Goal: Task Accomplishment & Management: Manage account settings

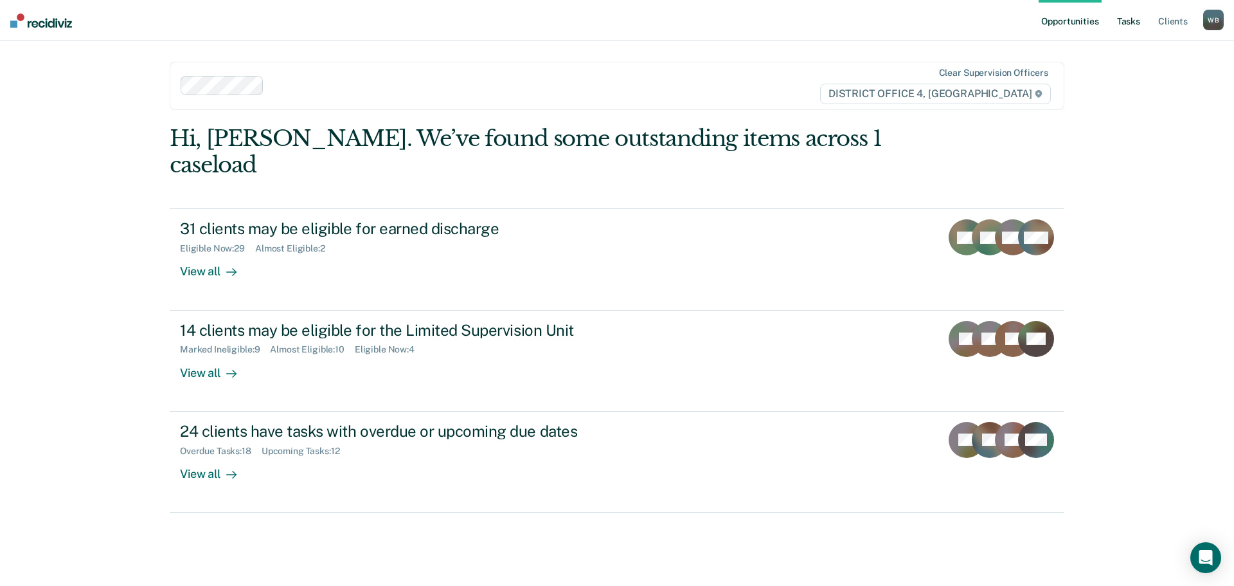
click at [1124, 26] on link "Tasks" at bounding box center [1128, 20] width 28 height 41
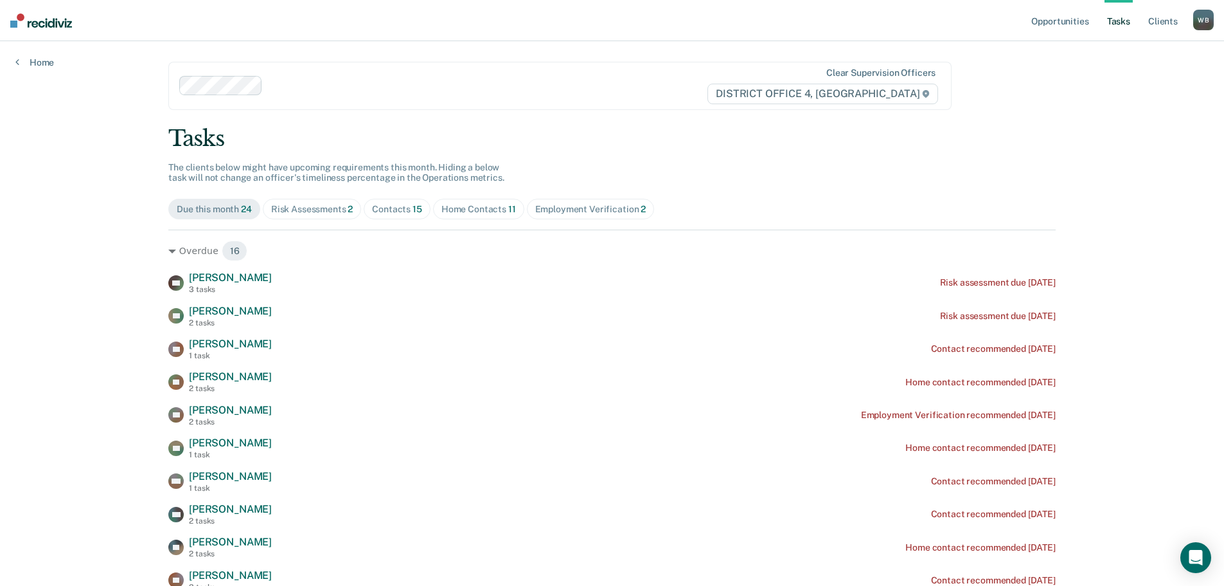
click at [447, 208] on div "Home Contacts 11" at bounding box center [479, 209] width 75 height 11
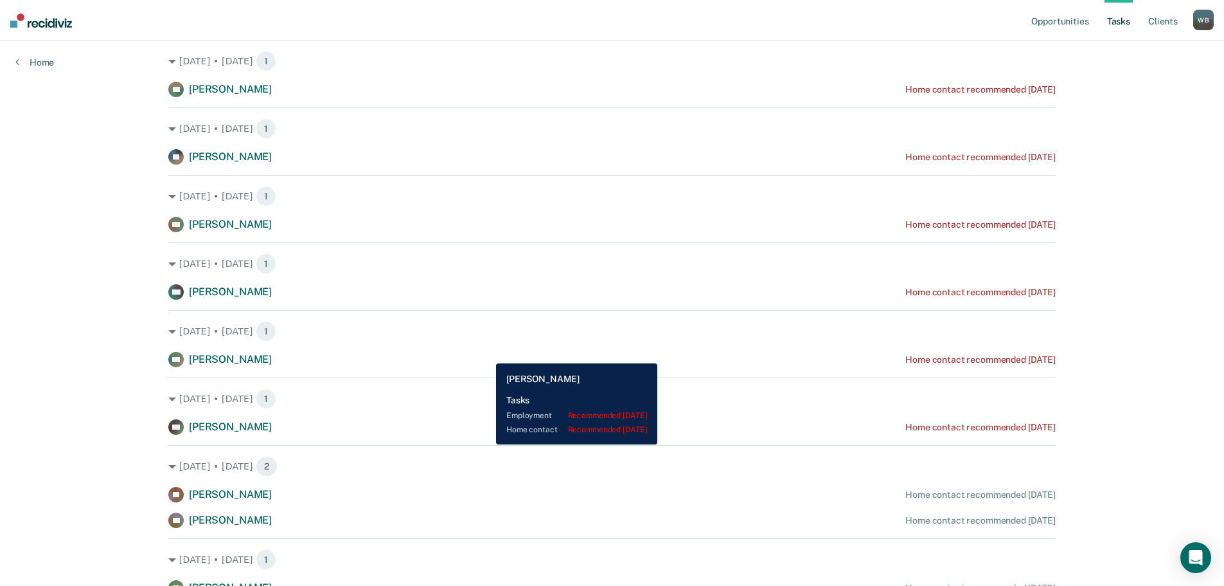
scroll to position [321, 0]
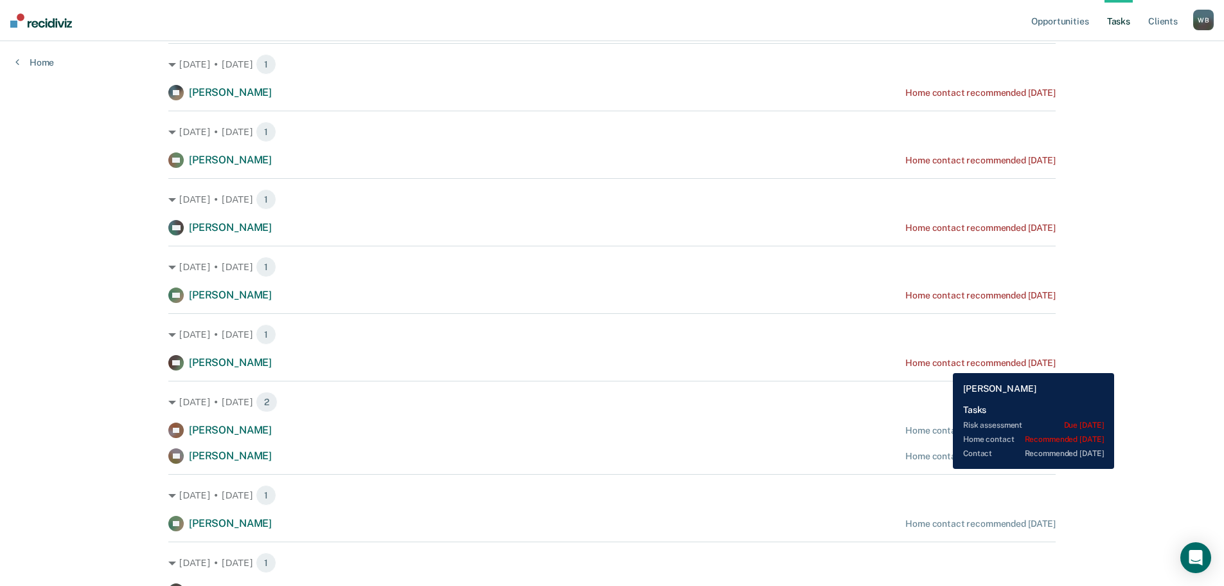
click at [944, 363] on div "Home contact recommended [DATE]" at bounding box center [981, 362] width 150 height 11
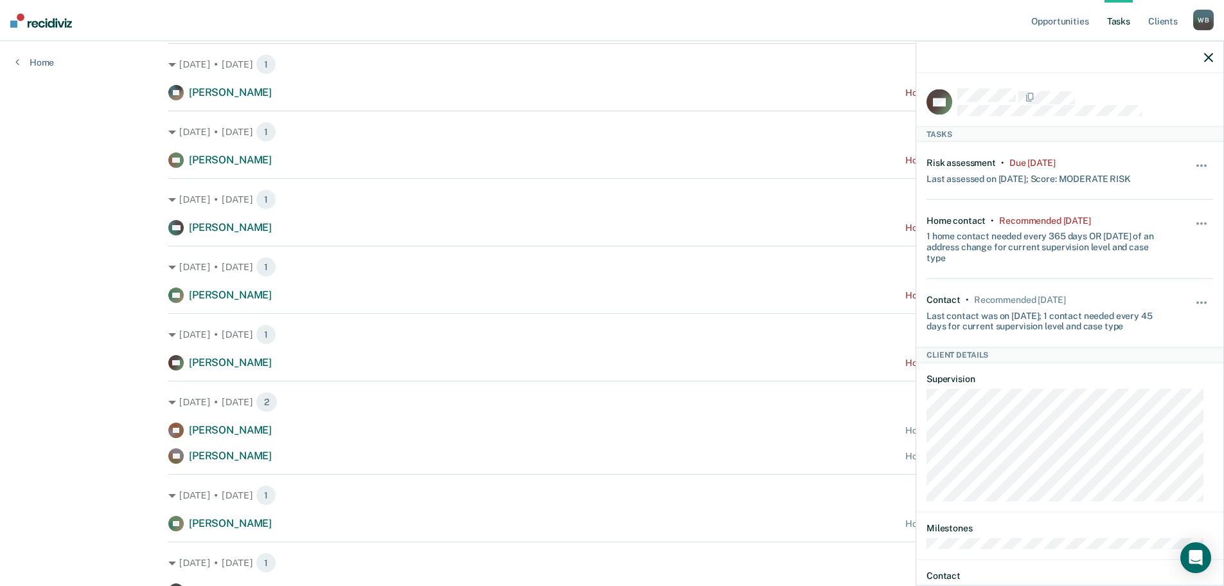
click at [1199, 216] on div "Hide from tasks list for... 7 days 30 days 90 days" at bounding box center [1203, 239] width 22 height 48
click at [1194, 220] on button "button" at bounding box center [1203, 229] width 22 height 21
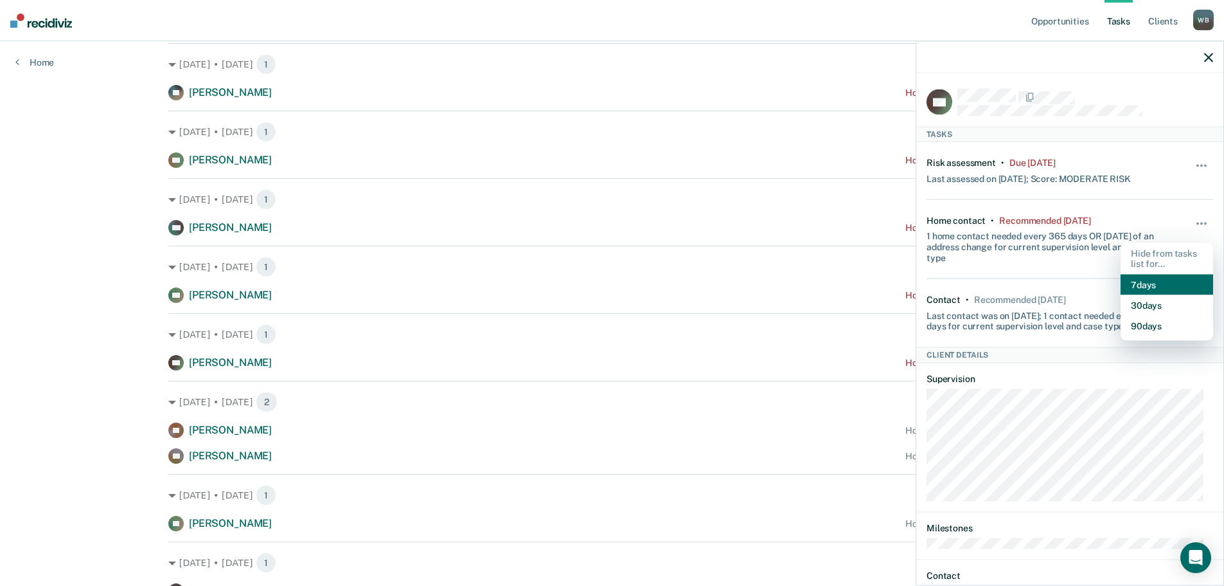
click at [1136, 289] on button "7 days" at bounding box center [1167, 284] width 93 height 21
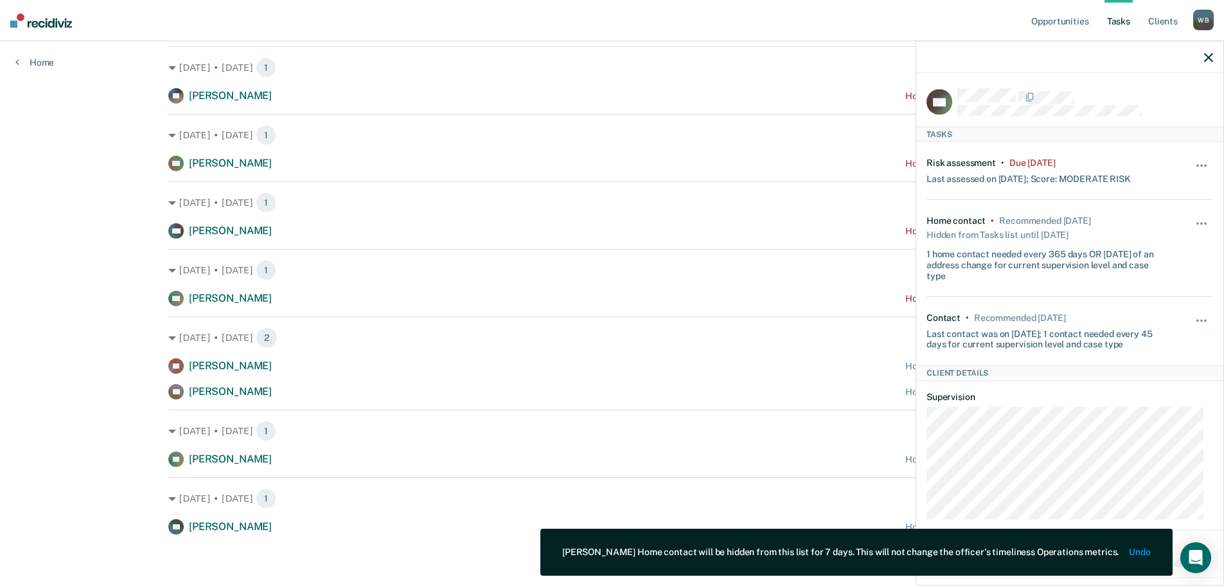
scroll to position [318, 0]
click at [1211, 62] on div at bounding box center [1070, 57] width 307 height 32
click at [1210, 52] on button "button" at bounding box center [1208, 56] width 9 height 11
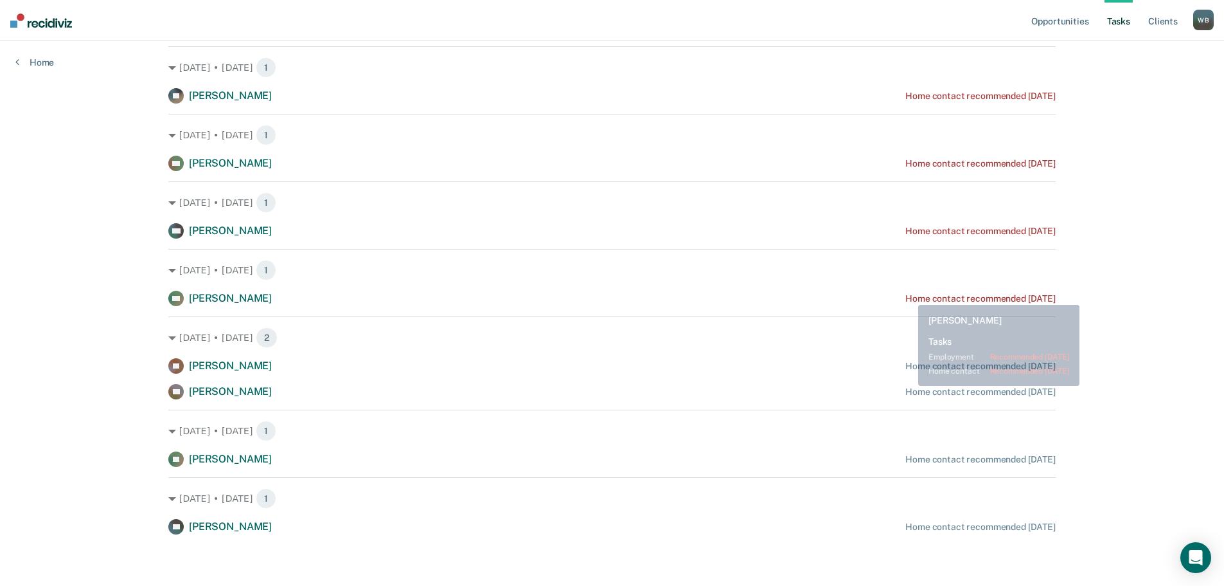
click at [909, 295] on div "Home contact recommended [DATE]" at bounding box center [981, 298] width 150 height 11
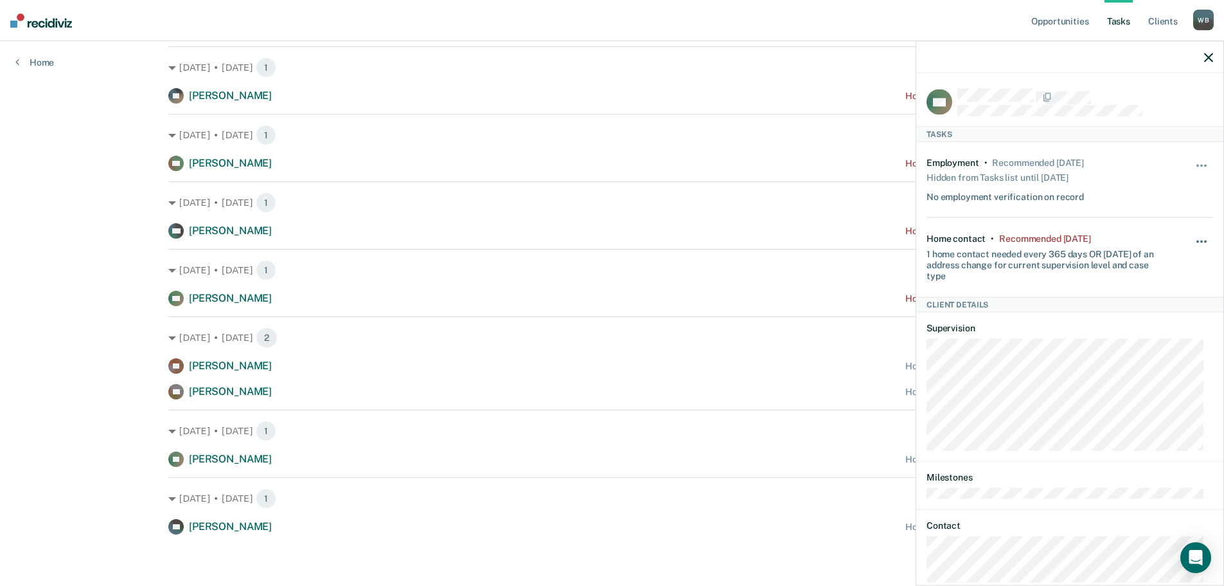
click at [1192, 243] on button "button" at bounding box center [1203, 247] width 22 height 21
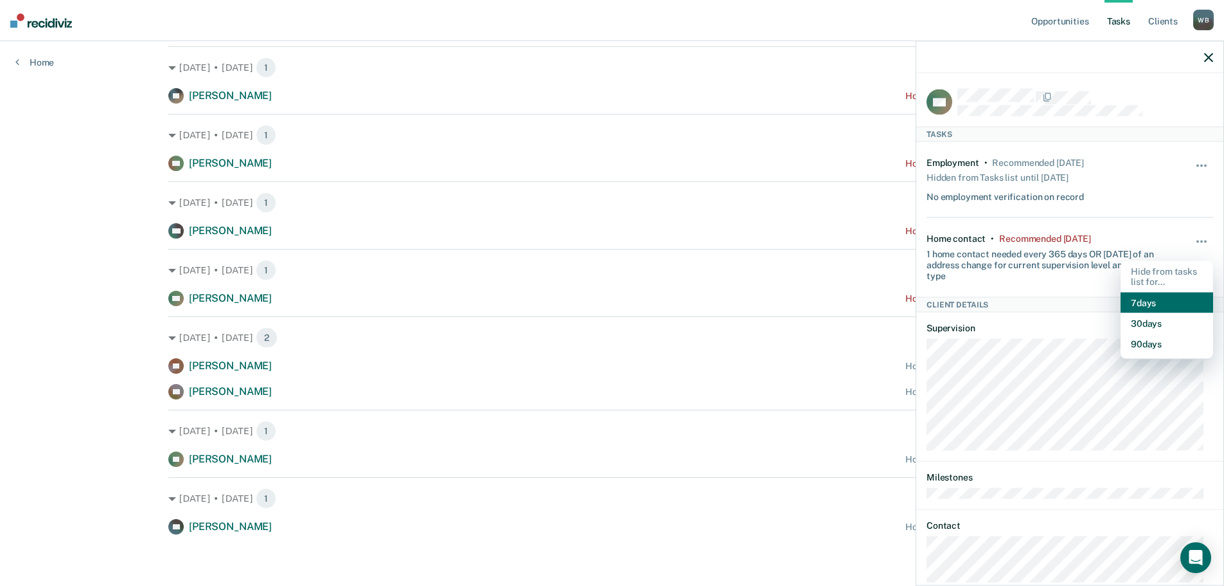
click at [1150, 304] on button "7 days" at bounding box center [1167, 302] width 93 height 21
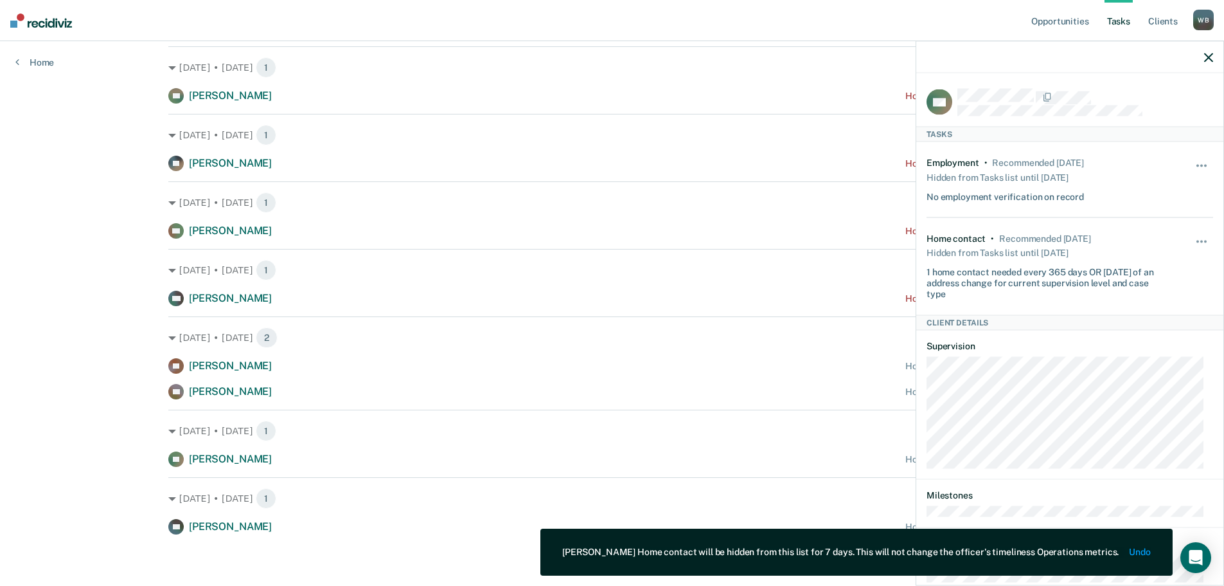
click at [1211, 56] on icon "button" at bounding box center [1208, 57] width 9 height 9
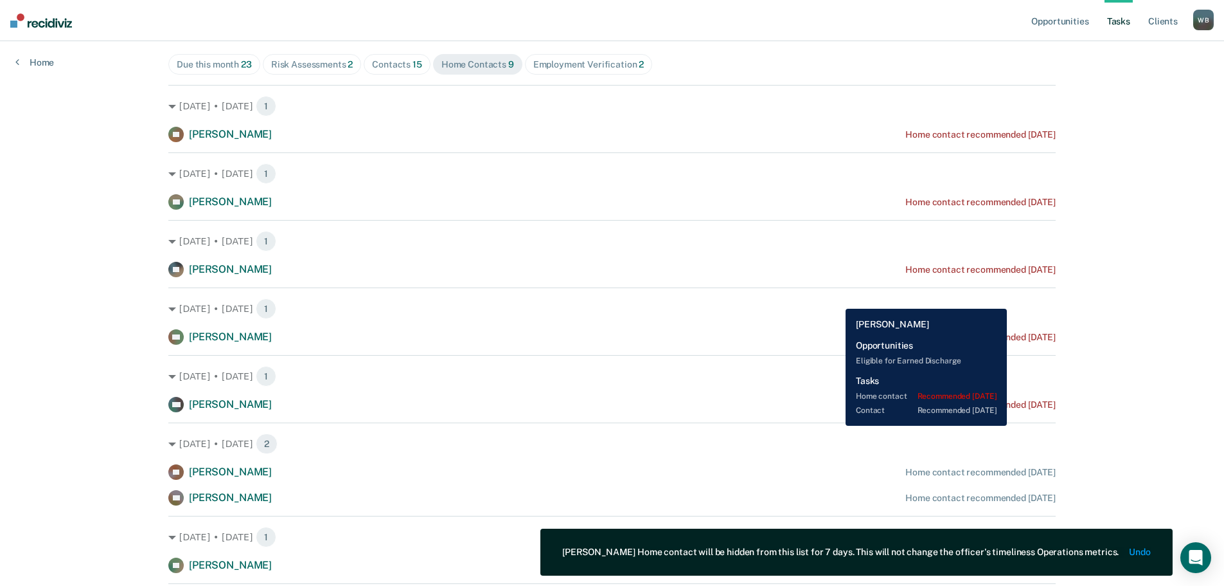
scroll to position [122, 0]
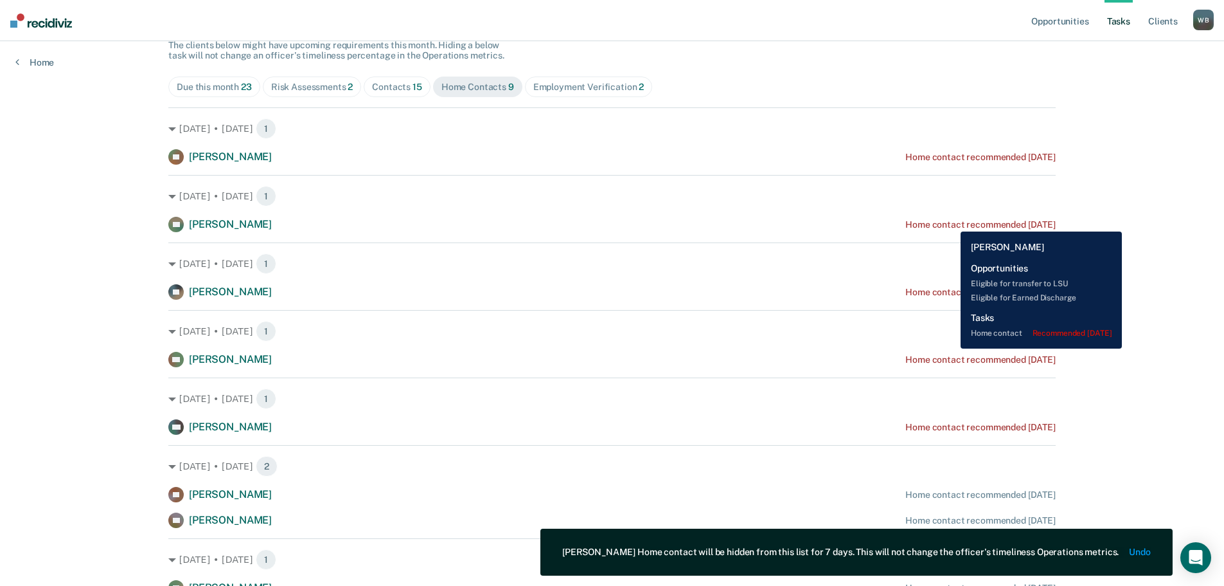
click at [951, 222] on div "Home contact recommended [DATE]" at bounding box center [981, 224] width 150 height 11
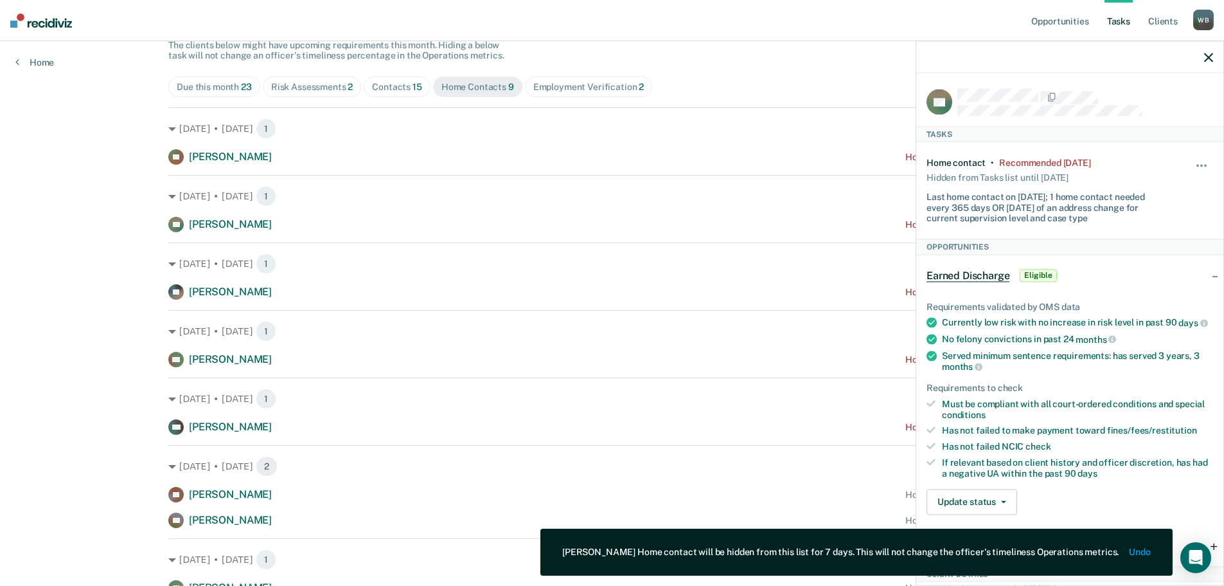
click at [1171, 156] on div "Home contact • Recommended [DATE] Hidden from Tasks list until [DATE] Last home…" at bounding box center [1070, 189] width 287 height 97
click at [1183, 161] on div "Home contact • Recommended [DATE] Hidden from Tasks list until [DATE] Last home…" at bounding box center [1070, 189] width 287 height 97
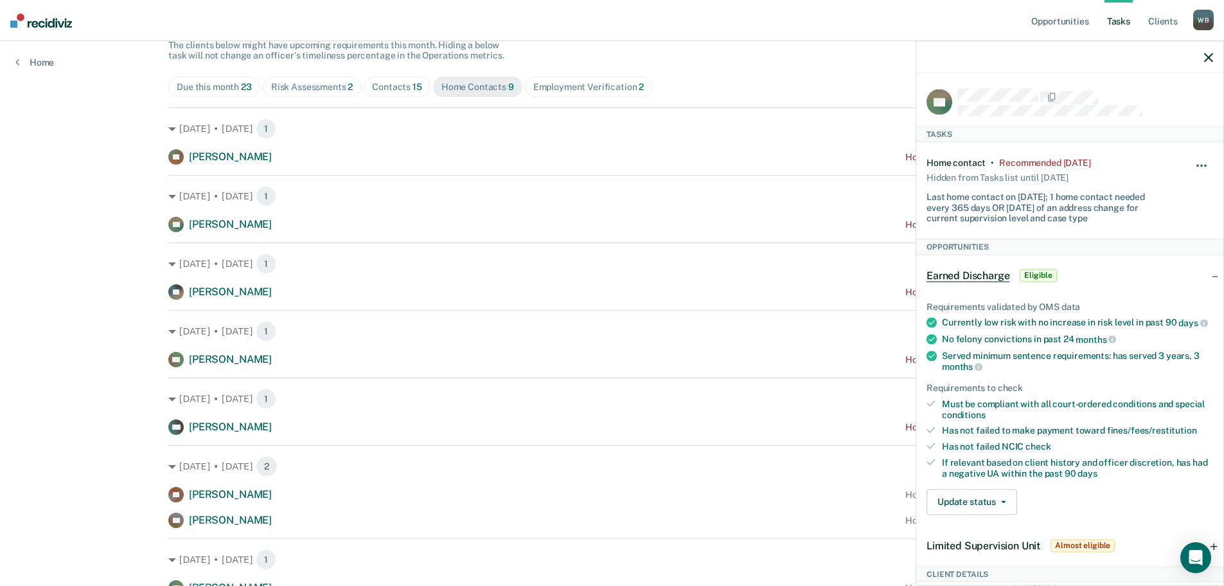
click at [1192, 162] on button "button" at bounding box center [1203, 171] width 22 height 21
click at [1135, 226] on button "7 days" at bounding box center [1167, 227] width 93 height 21
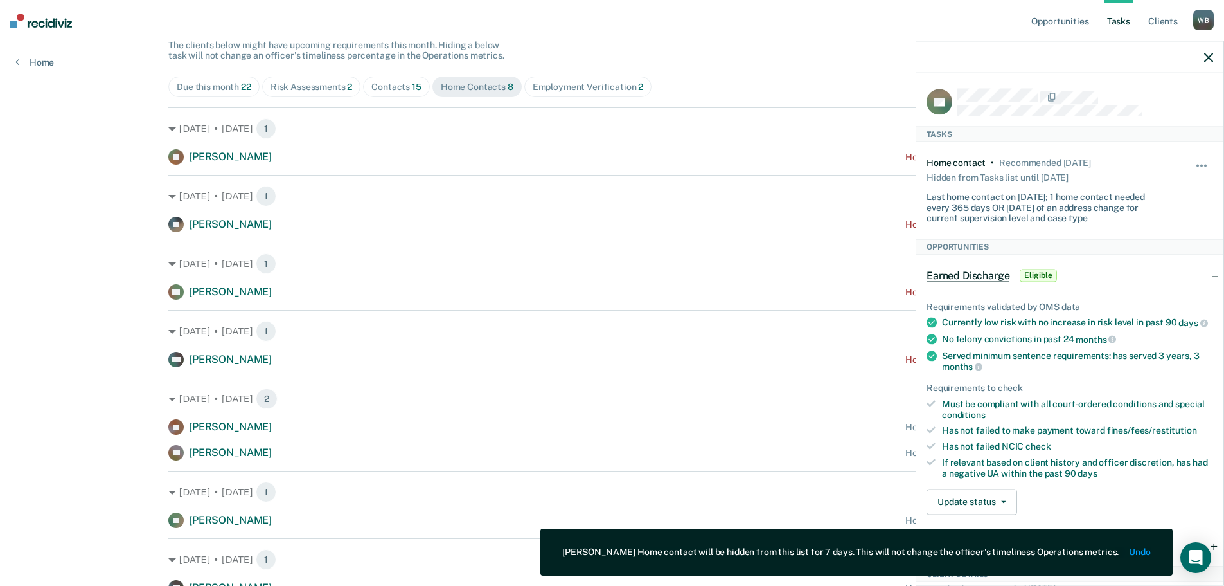
click at [1207, 60] on icon "button" at bounding box center [1208, 57] width 9 height 9
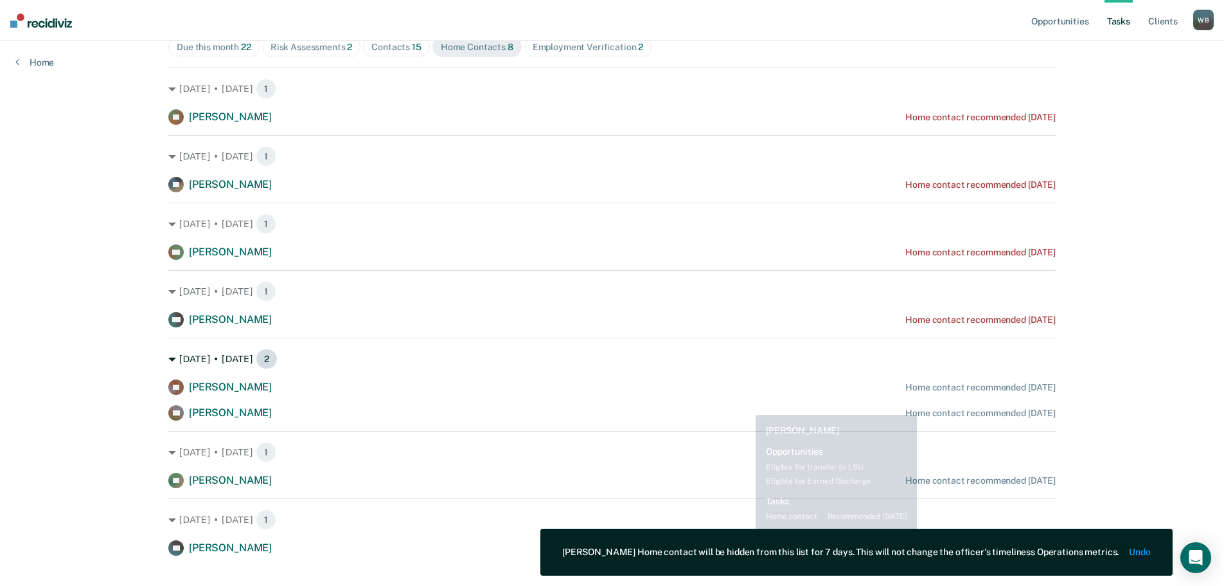
scroll to position [183, 0]
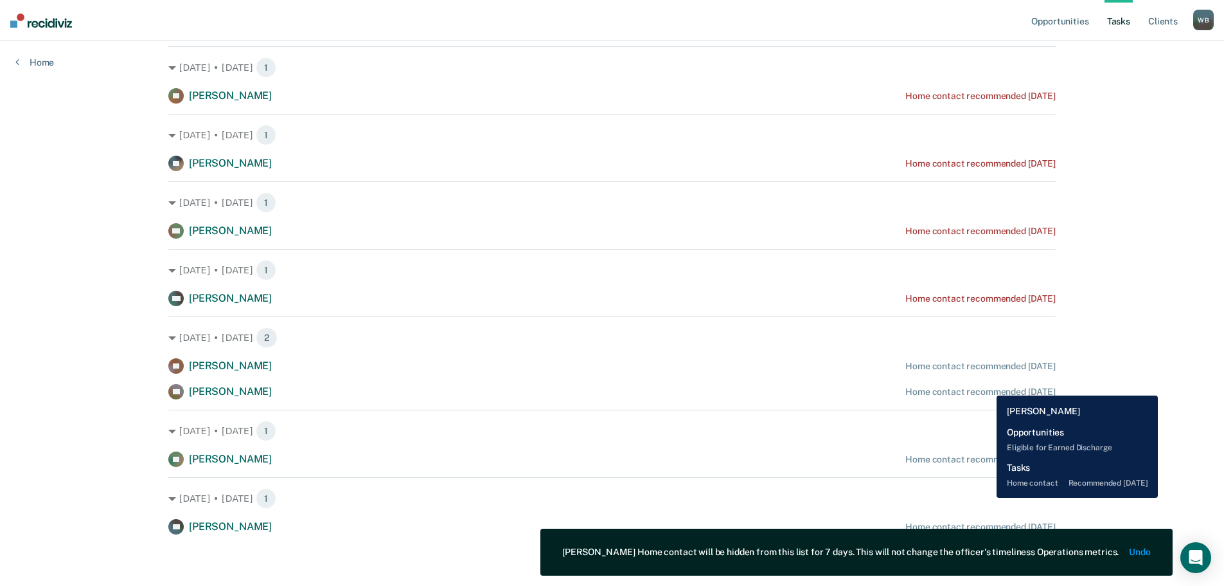
click at [987, 386] on div "Home contact recommended [DATE]" at bounding box center [981, 391] width 150 height 11
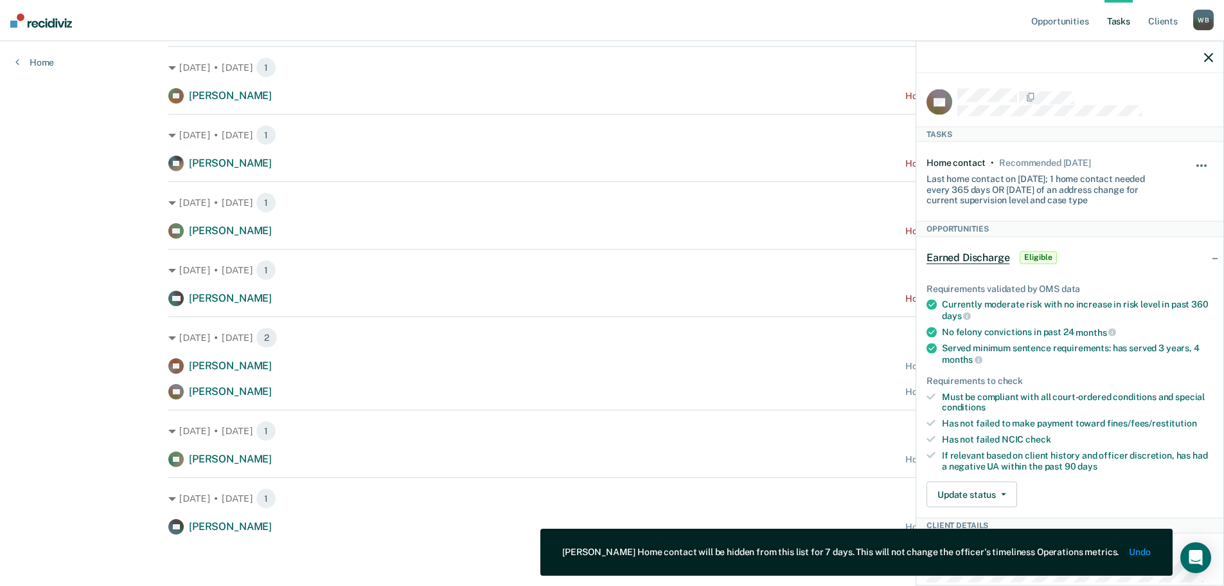
click at [1196, 166] on button "button" at bounding box center [1203, 171] width 22 height 21
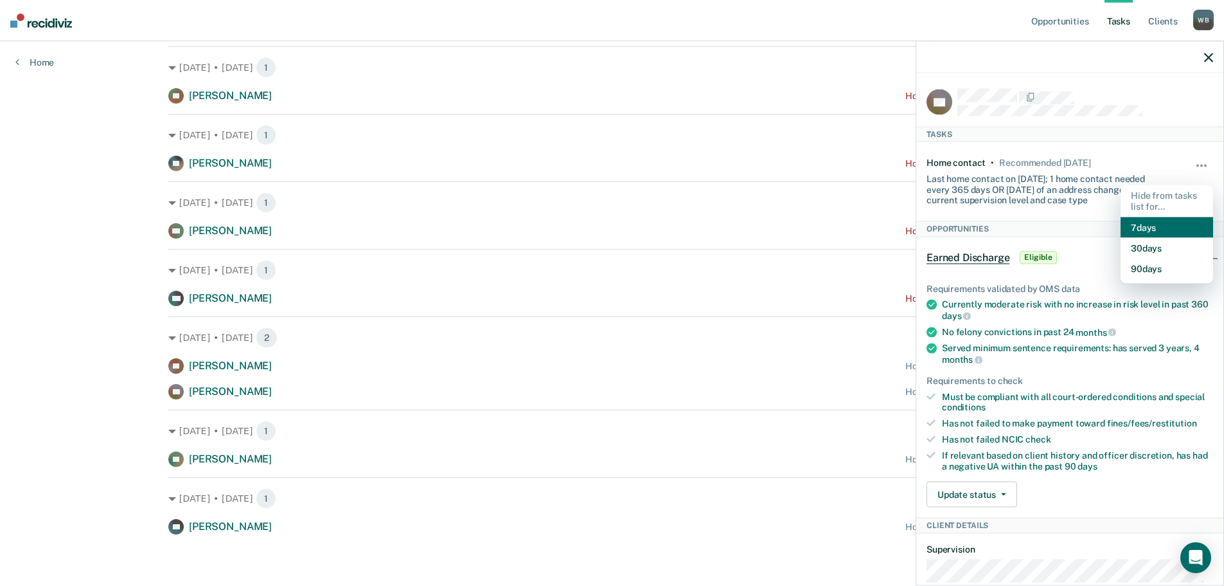
click at [1153, 225] on button "7 days" at bounding box center [1167, 227] width 93 height 21
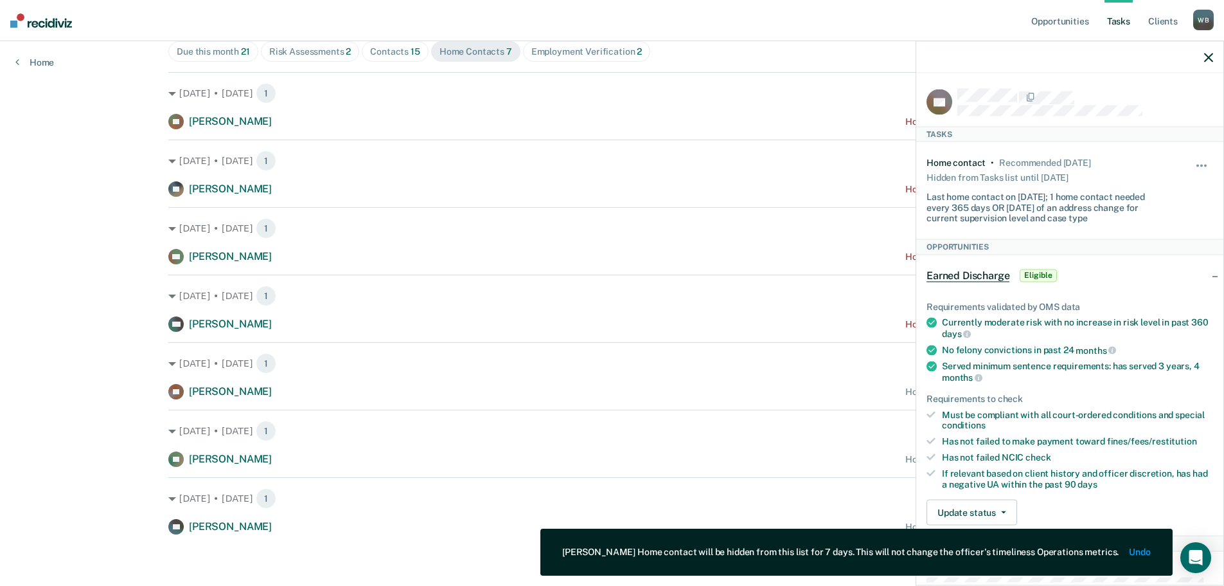
click at [1206, 59] on icon "button" at bounding box center [1208, 57] width 9 height 9
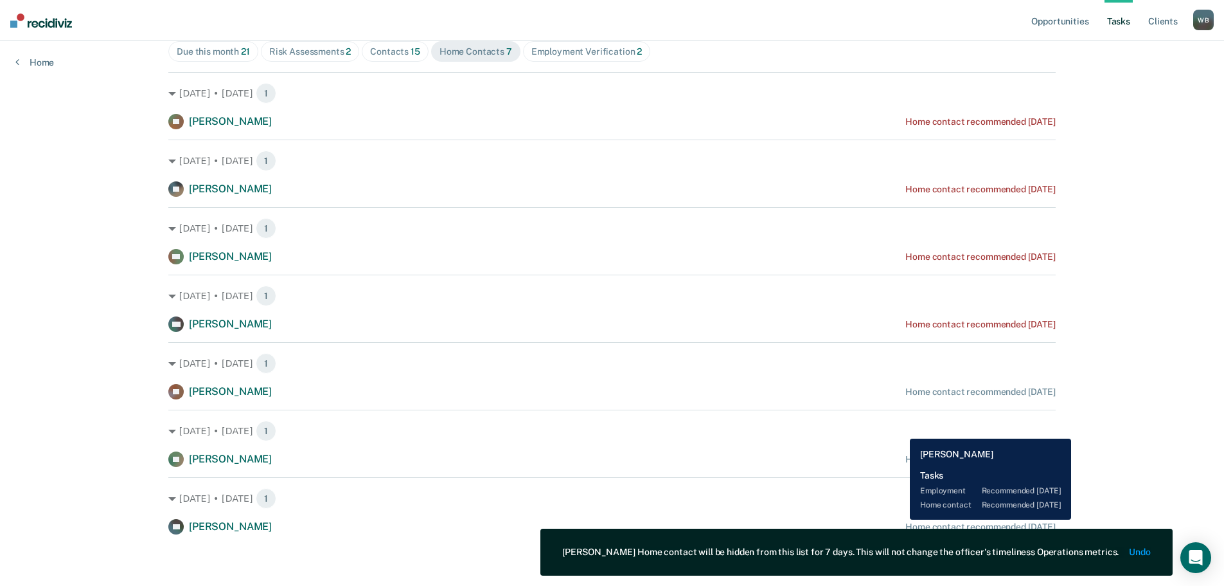
click at [900, 519] on div "TH [PERSON_NAME] Home contact recommended [DATE]" at bounding box center [612, 526] width 888 height 15
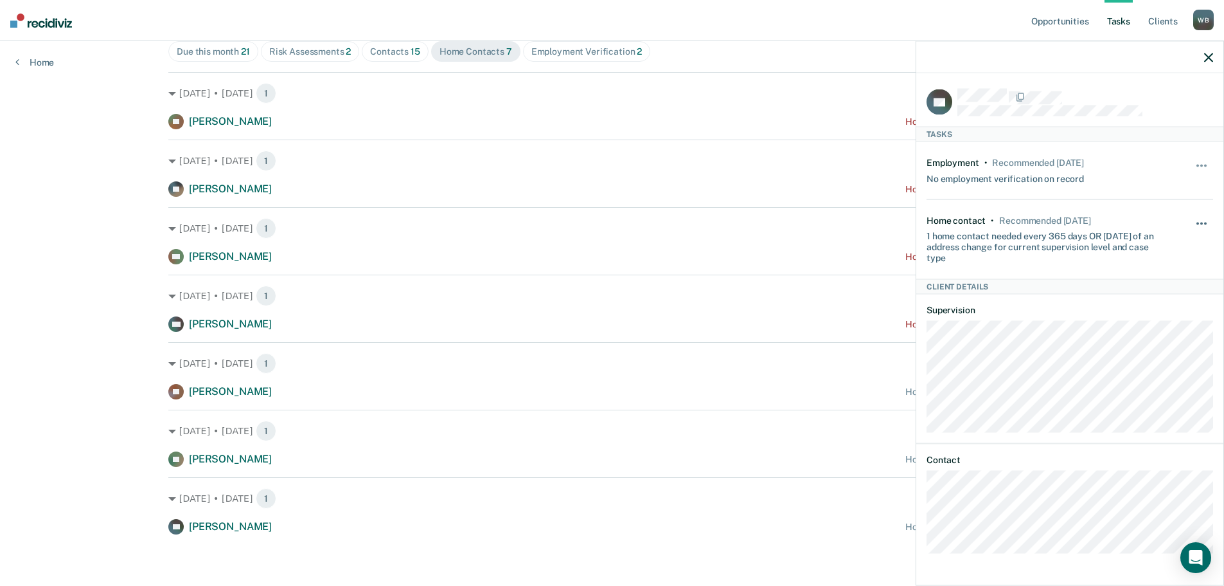
click at [1205, 229] on button "button" at bounding box center [1203, 229] width 22 height 21
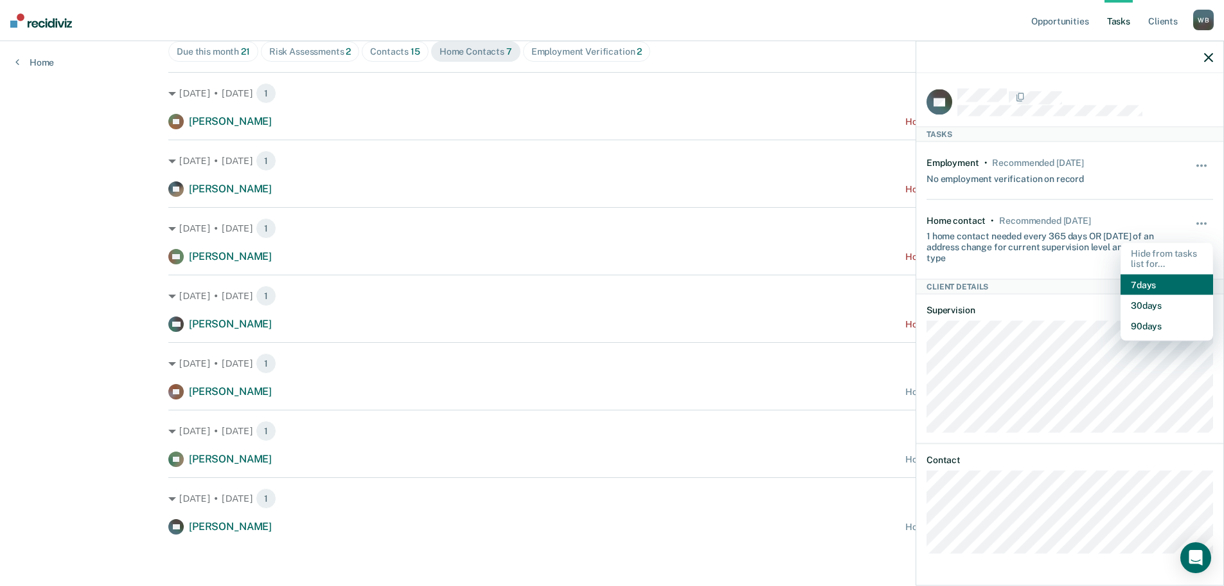
click at [1149, 285] on button "7 days" at bounding box center [1167, 284] width 93 height 21
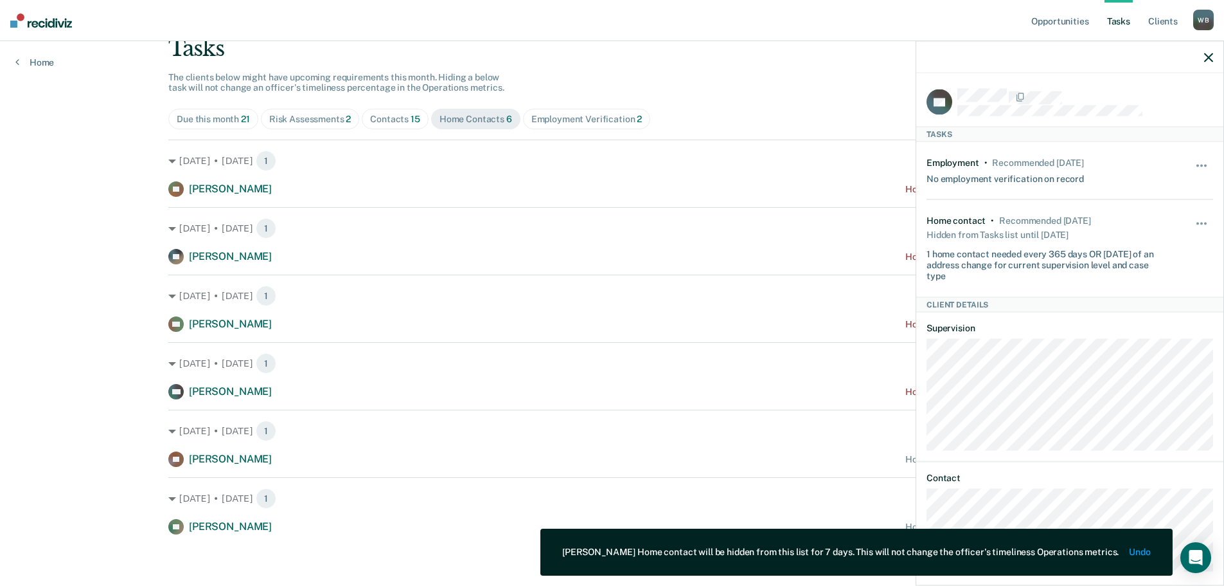
scroll to position [90, 0]
click at [1203, 62] on div at bounding box center [1070, 57] width 307 height 32
click at [1205, 60] on icon "button" at bounding box center [1208, 57] width 9 height 9
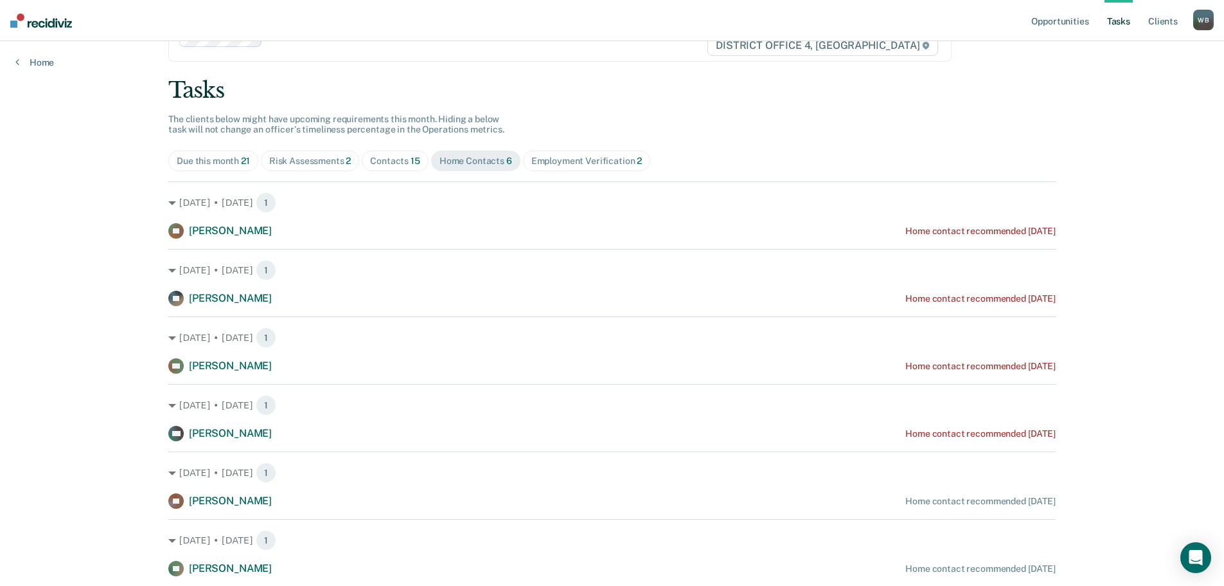
scroll to position [26, 0]
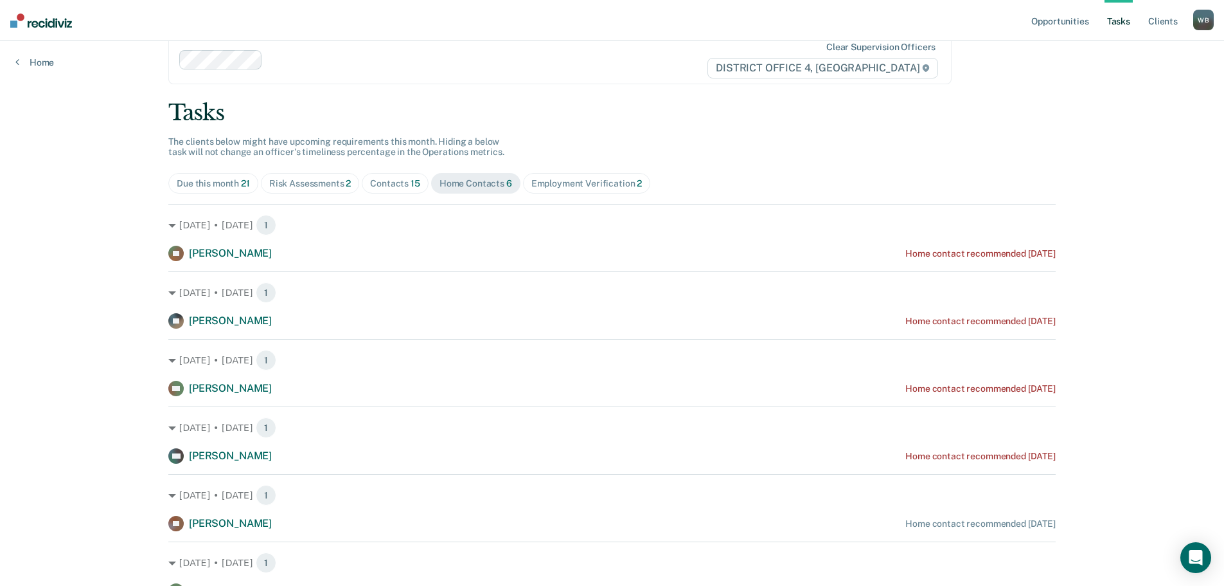
click at [381, 185] on div "Contacts 15" at bounding box center [395, 183] width 50 height 11
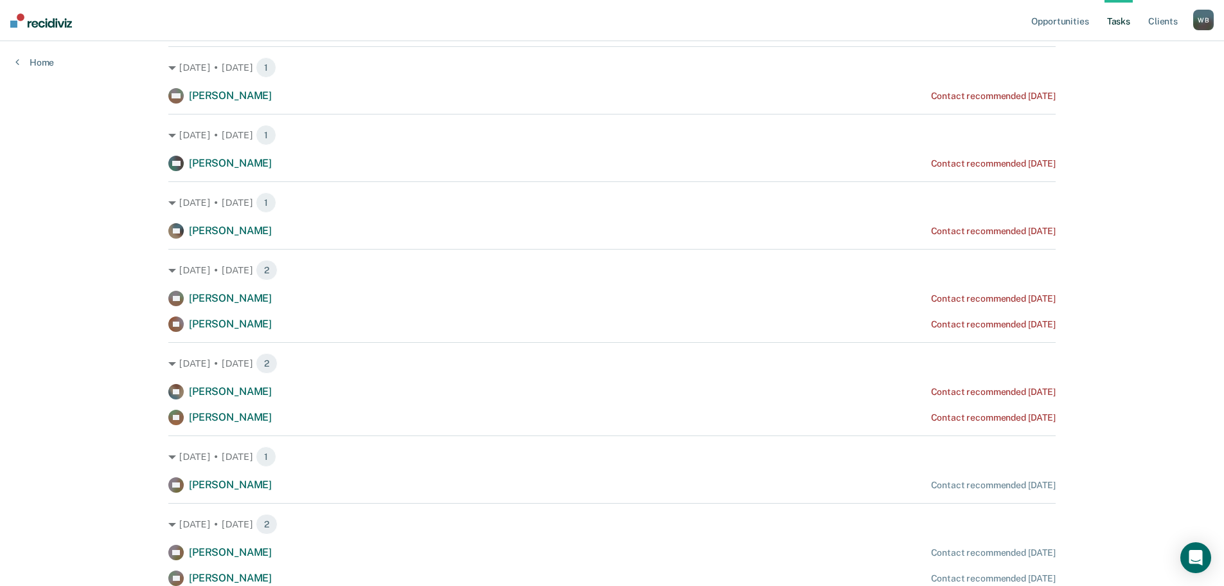
scroll to position [0, 0]
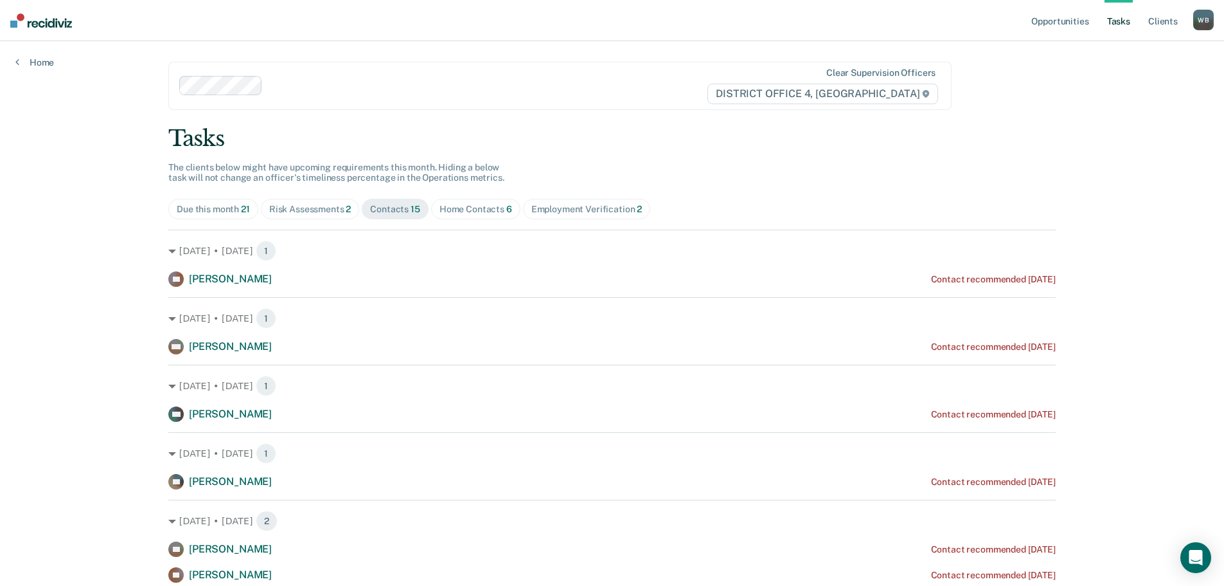
click at [219, 205] on div "Due this month 21" at bounding box center [213, 209] width 73 height 11
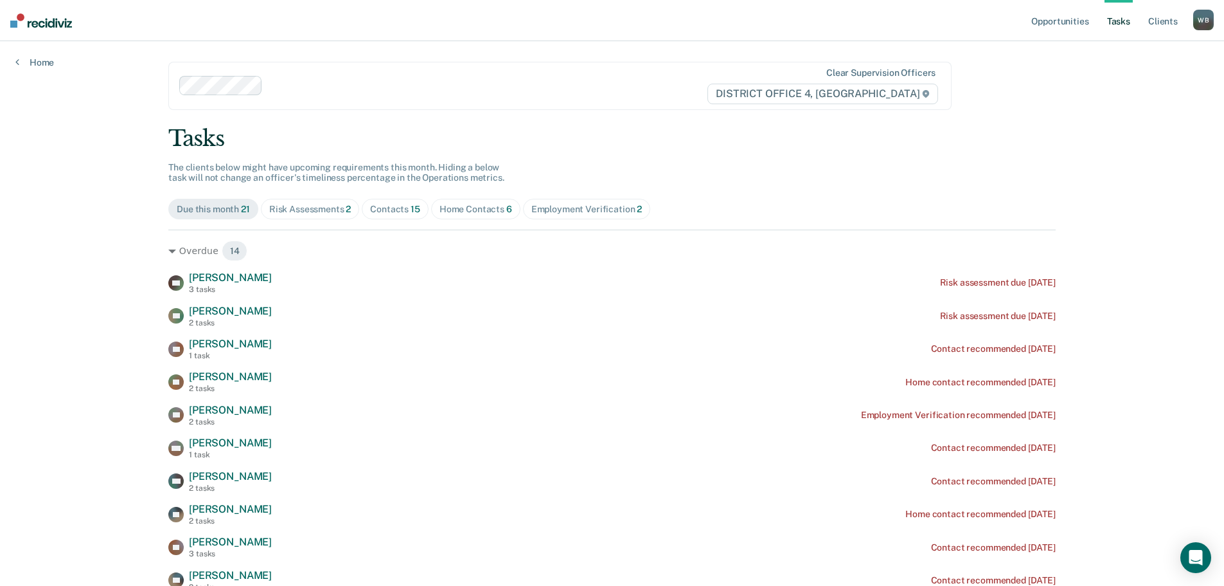
click at [545, 204] on div "Employment Verification 2" at bounding box center [587, 209] width 111 height 11
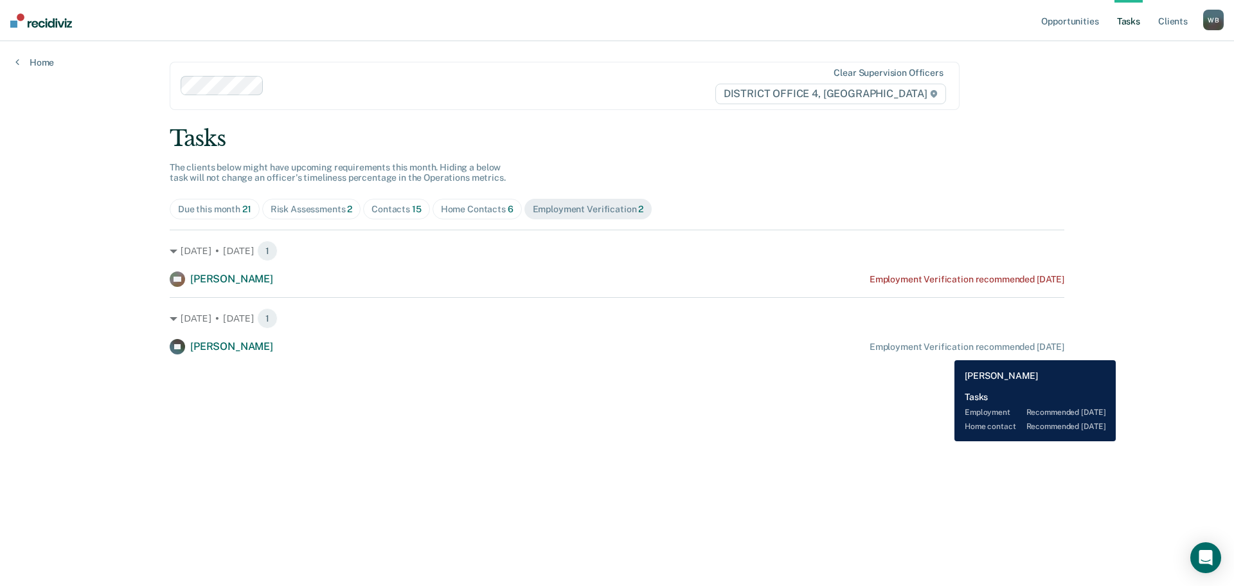
click at [945, 350] on div "Employment Verification recommended [DATE]" at bounding box center [967, 346] width 195 height 11
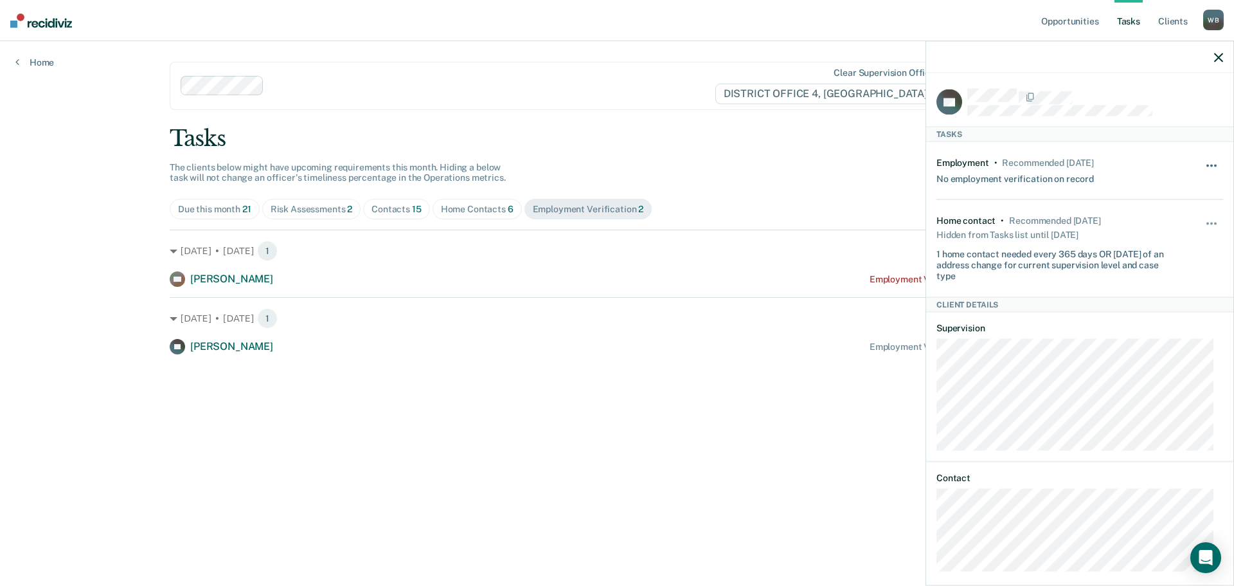
click at [1210, 164] on span "button" at bounding box center [1211, 165] width 3 height 3
click at [1155, 231] on button "7 days" at bounding box center [1177, 227] width 93 height 21
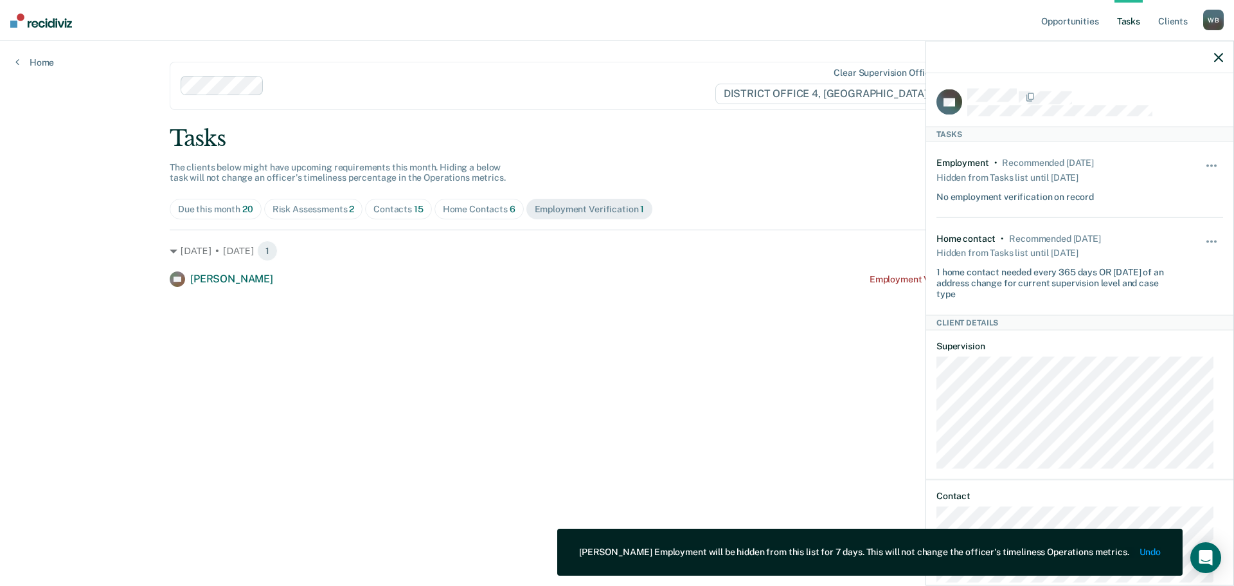
click at [1223, 64] on div at bounding box center [1079, 57] width 307 height 32
click at [1221, 62] on icon "button" at bounding box center [1218, 57] width 9 height 9
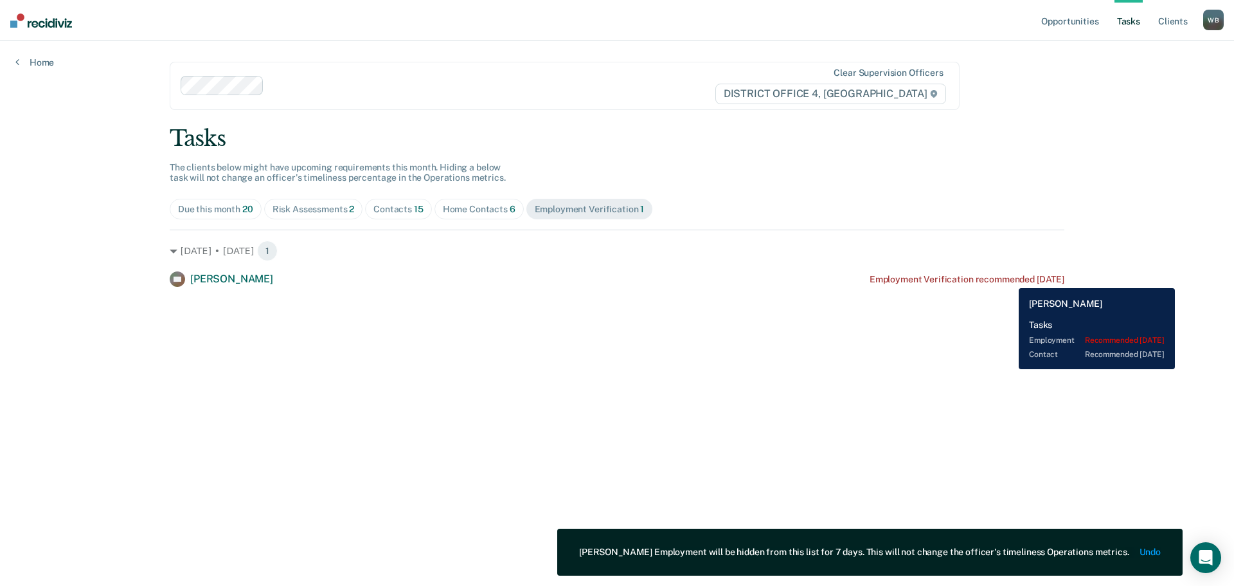
click at [1009, 278] on div "Employment Verification recommended [DATE]" at bounding box center [967, 279] width 195 height 11
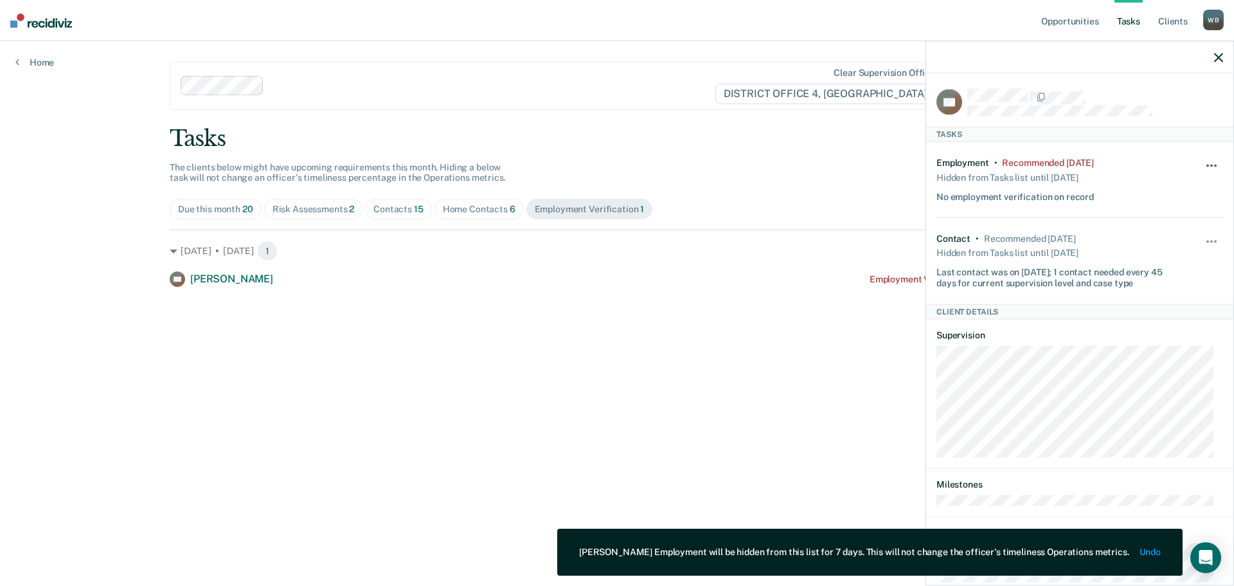
click at [1210, 164] on span "button" at bounding box center [1211, 165] width 3 height 3
click at [1143, 229] on button "7 days" at bounding box center [1177, 227] width 93 height 21
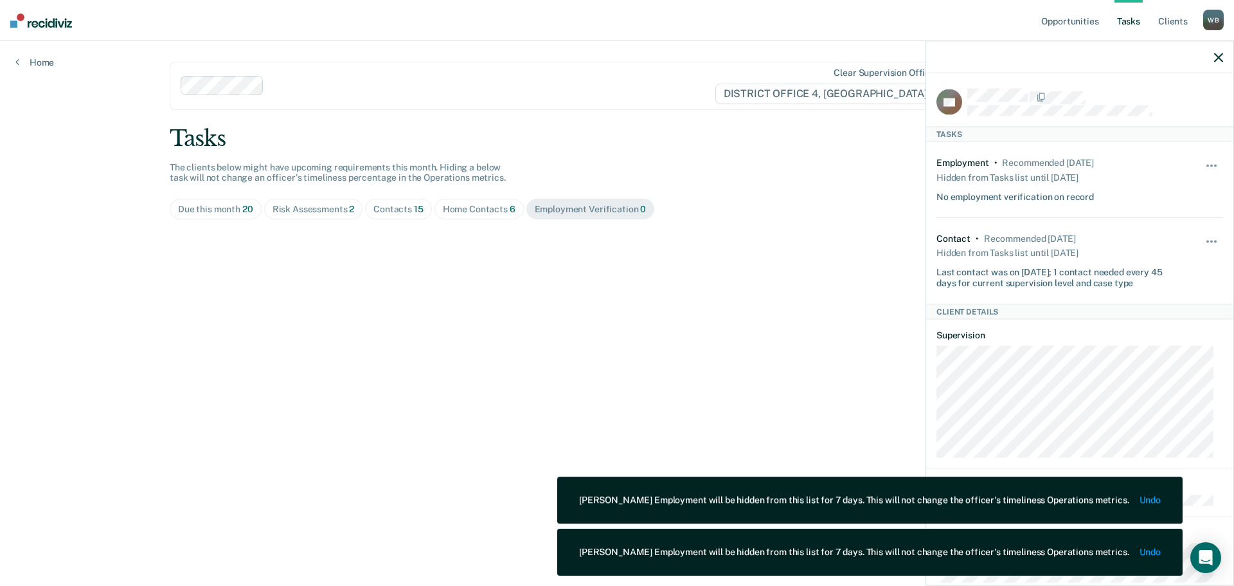
click at [1220, 57] on icon "button" at bounding box center [1218, 57] width 9 height 9
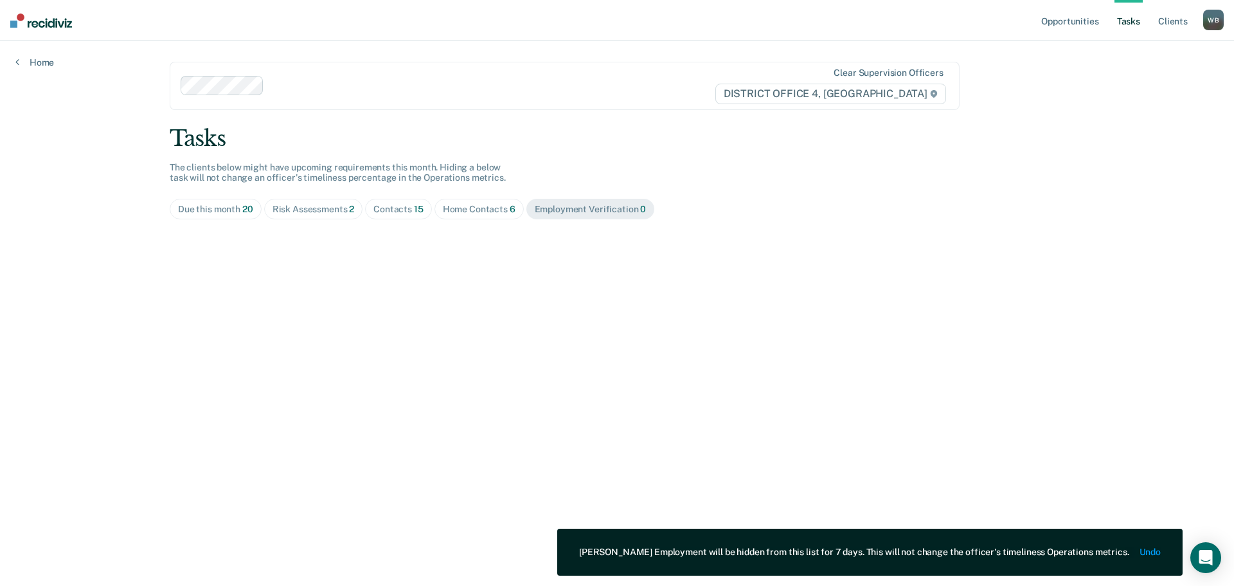
click at [231, 213] on div "Due this month 20" at bounding box center [215, 209] width 75 height 11
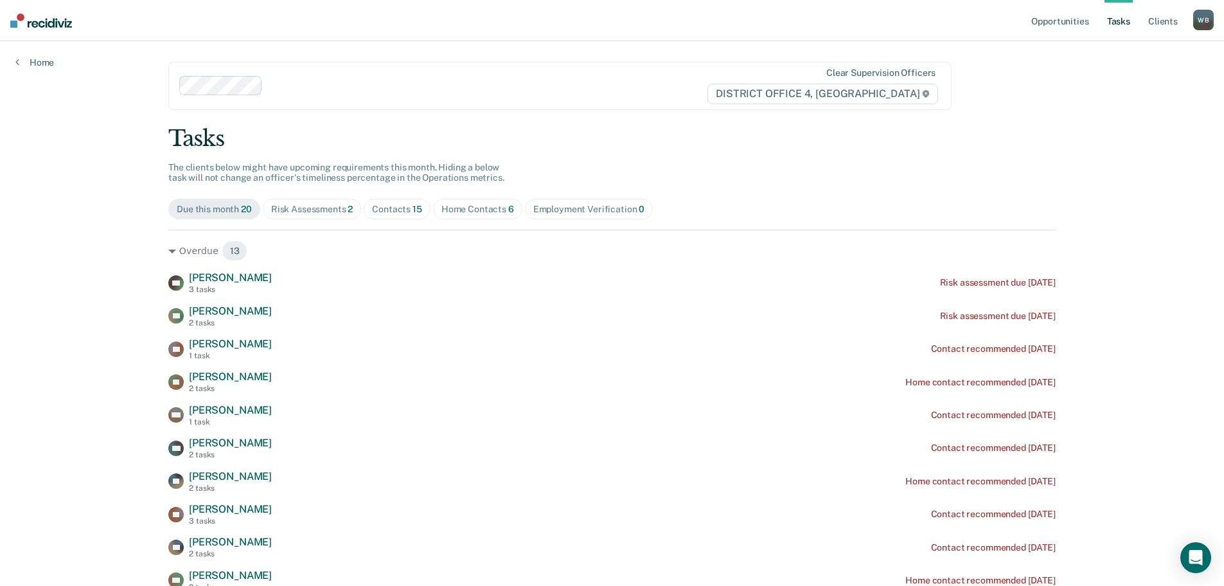
click at [465, 206] on div "Home Contacts 6" at bounding box center [478, 209] width 73 height 11
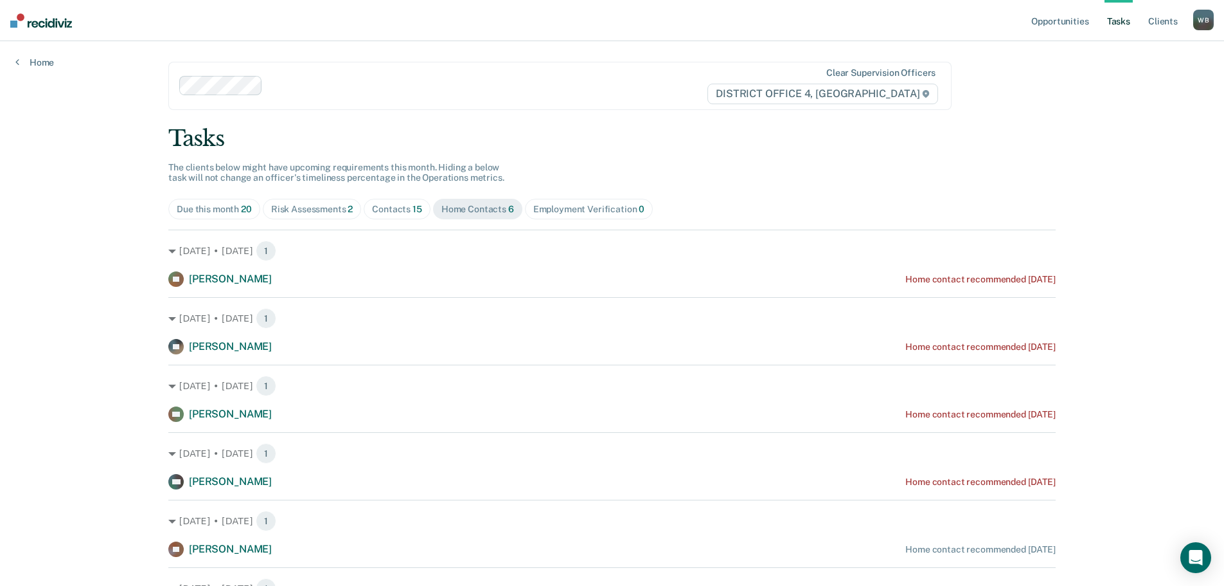
click at [377, 212] on div "Contacts 15" at bounding box center [397, 209] width 50 height 11
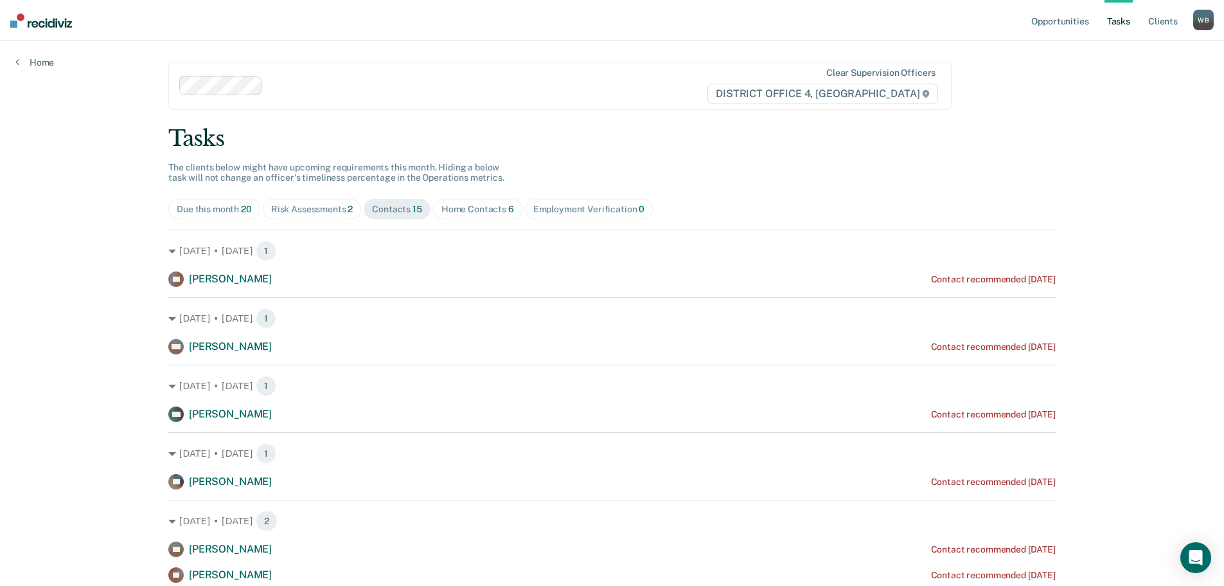
click at [445, 206] on div "Home Contacts 6" at bounding box center [478, 209] width 73 height 11
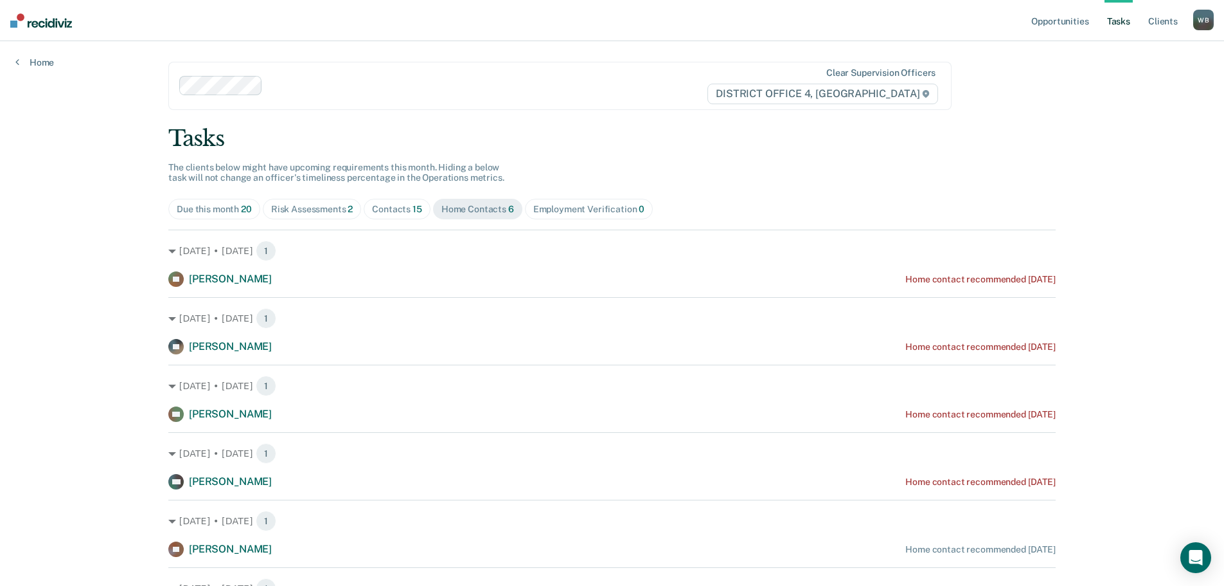
click at [381, 210] on div "Contacts 15" at bounding box center [397, 209] width 50 height 11
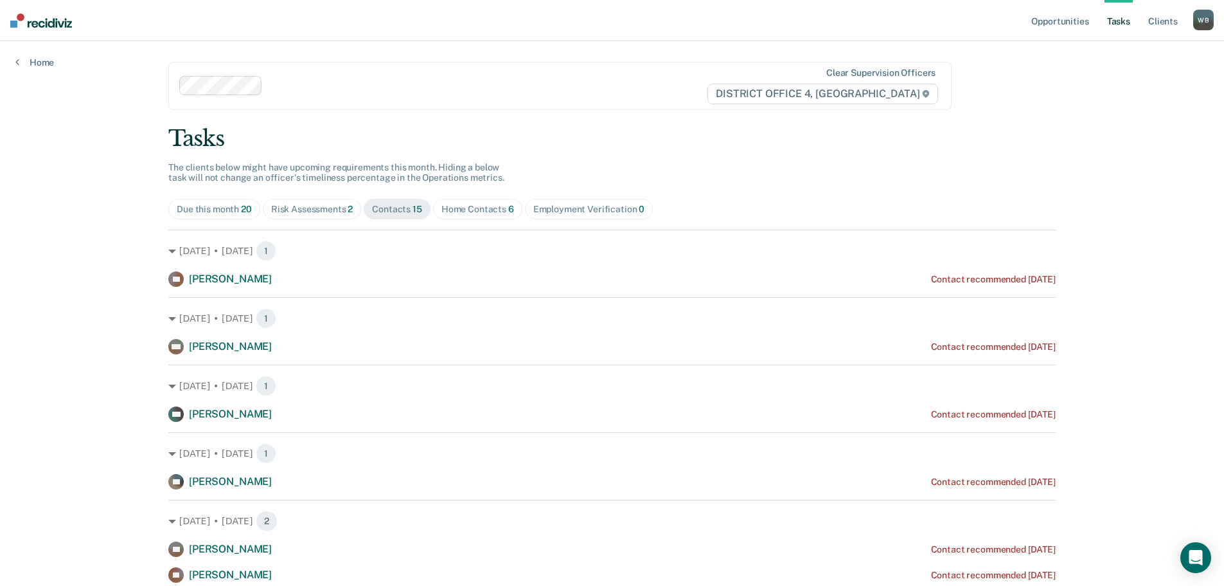
click at [463, 219] on span "Home Contacts 6" at bounding box center [477, 209] width 89 height 21
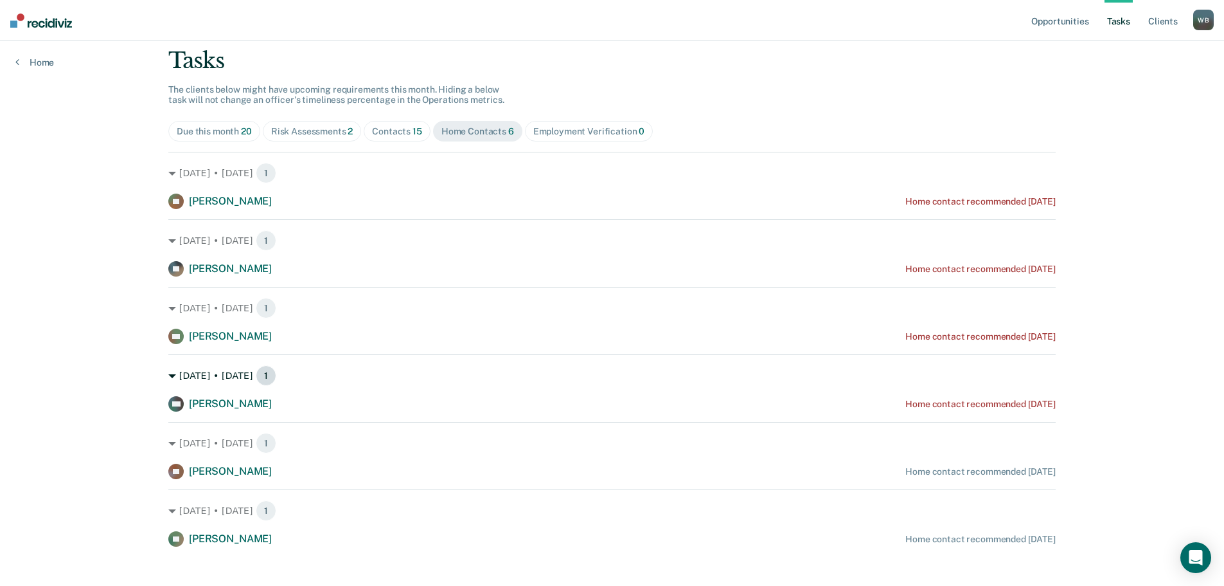
scroll to position [90, 0]
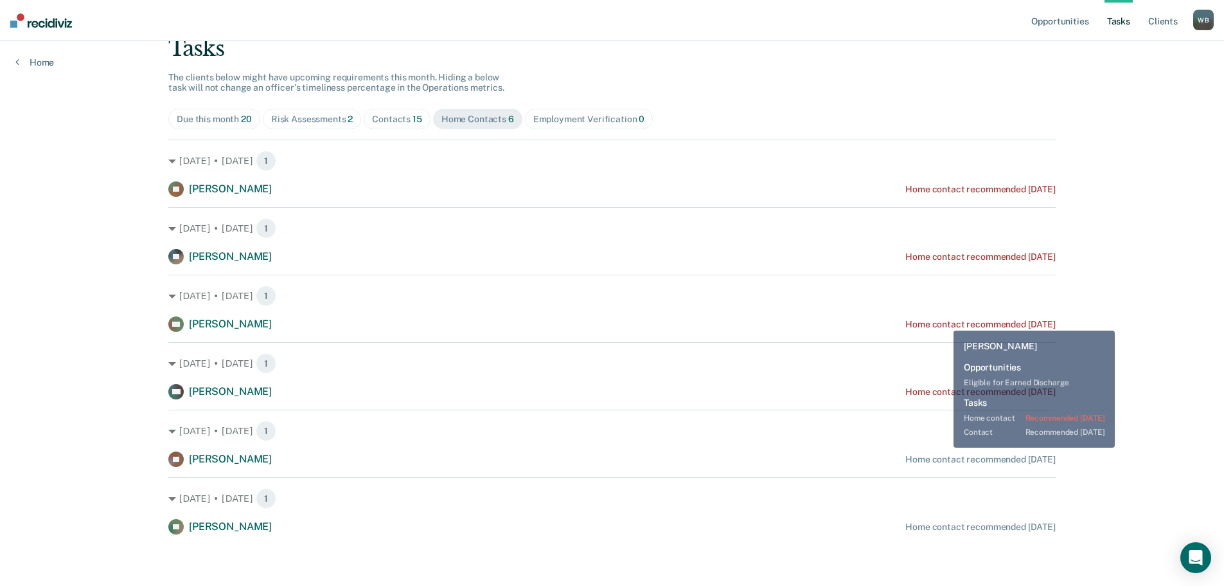
click at [944, 321] on div "Home contact recommended [DATE]" at bounding box center [981, 324] width 150 height 11
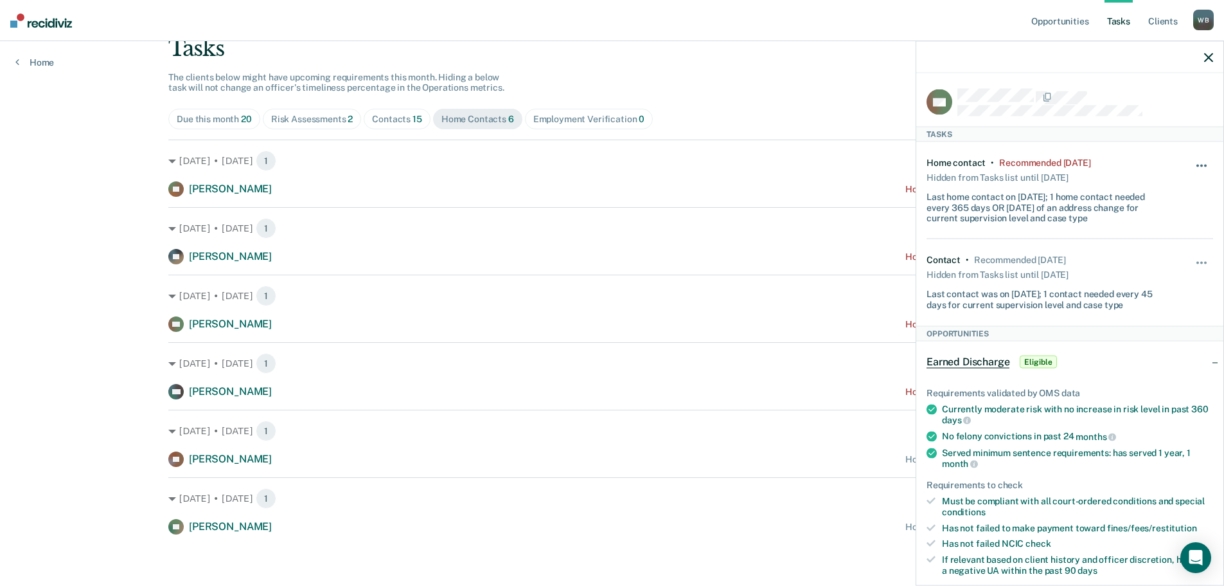
click at [1197, 165] on span "button" at bounding box center [1198, 165] width 3 height 3
click at [1161, 228] on button "7 days" at bounding box center [1167, 227] width 93 height 21
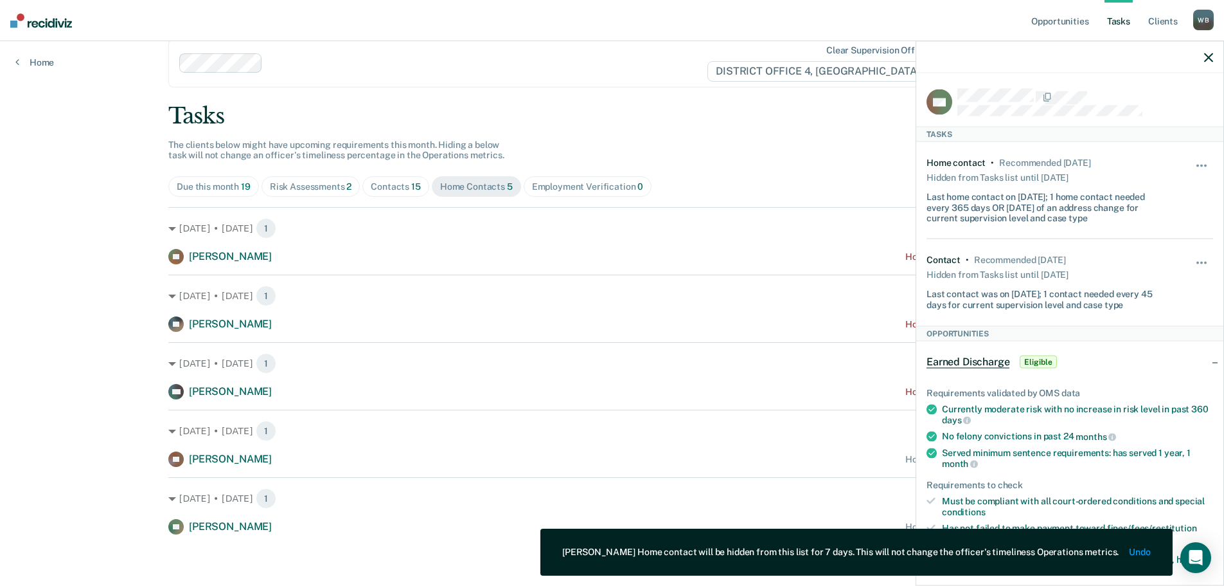
scroll to position [22, 0]
click at [1205, 60] on icon "button" at bounding box center [1208, 57] width 9 height 9
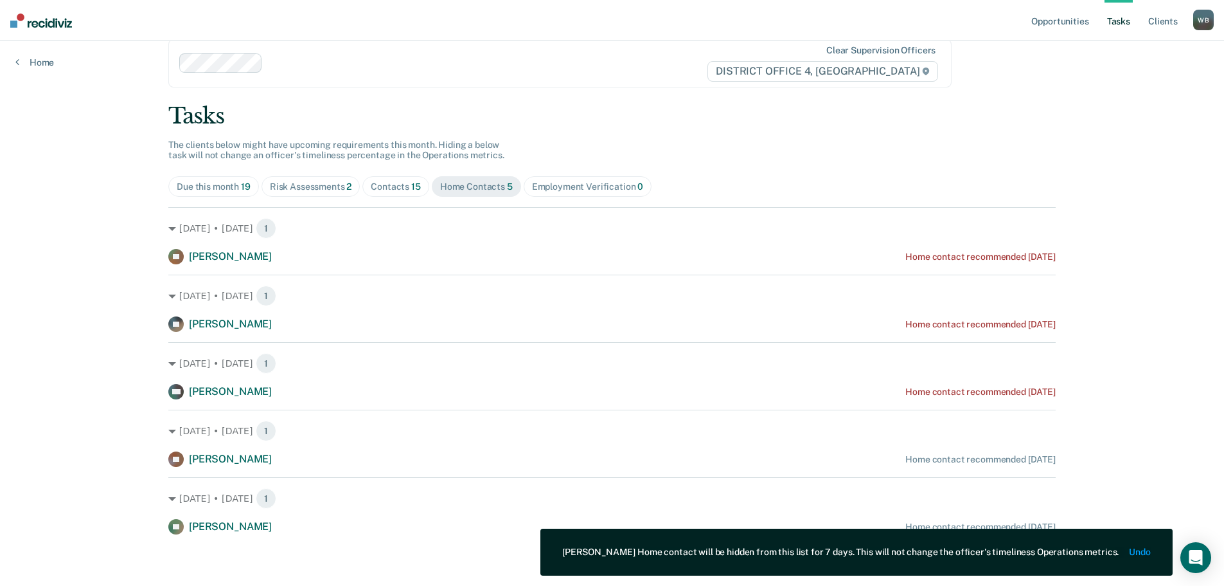
click at [381, 182] on div "Contacts 15" at bounding box center [396, 186] width 50 height 11
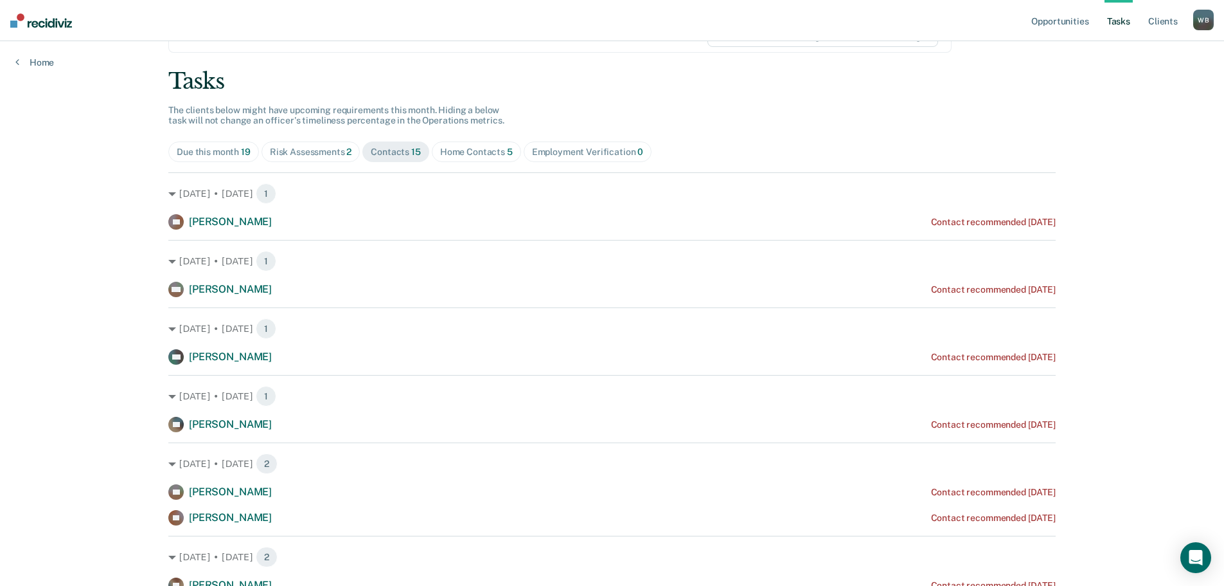
scroll to position [0, 0]
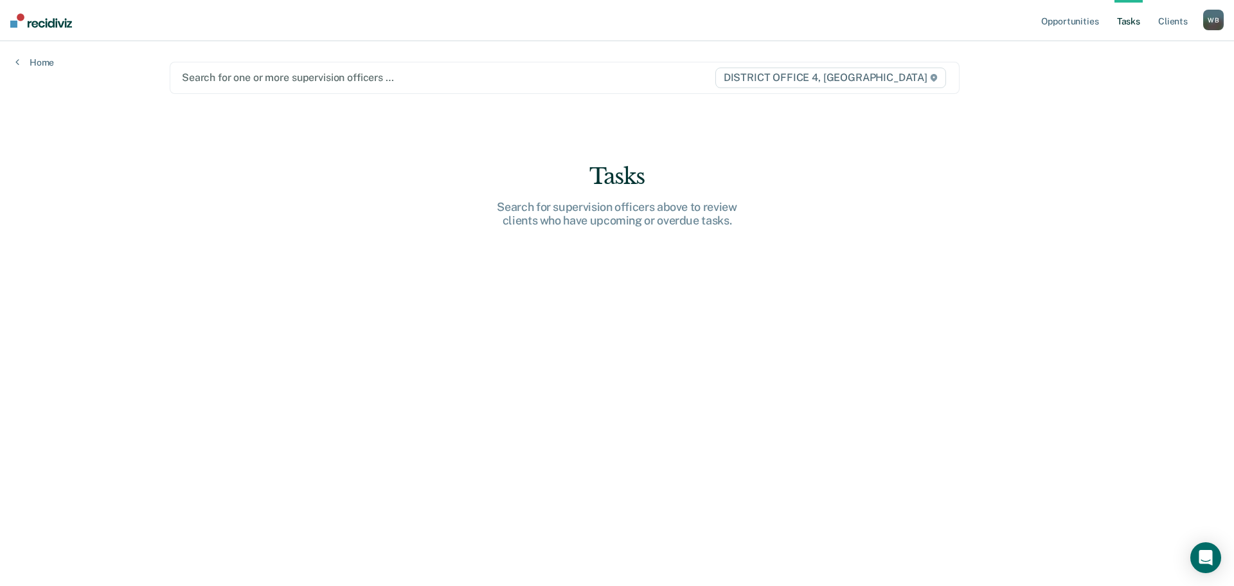
click at [236, 81] on div at bounding box center [448, 77] width 532 height 15
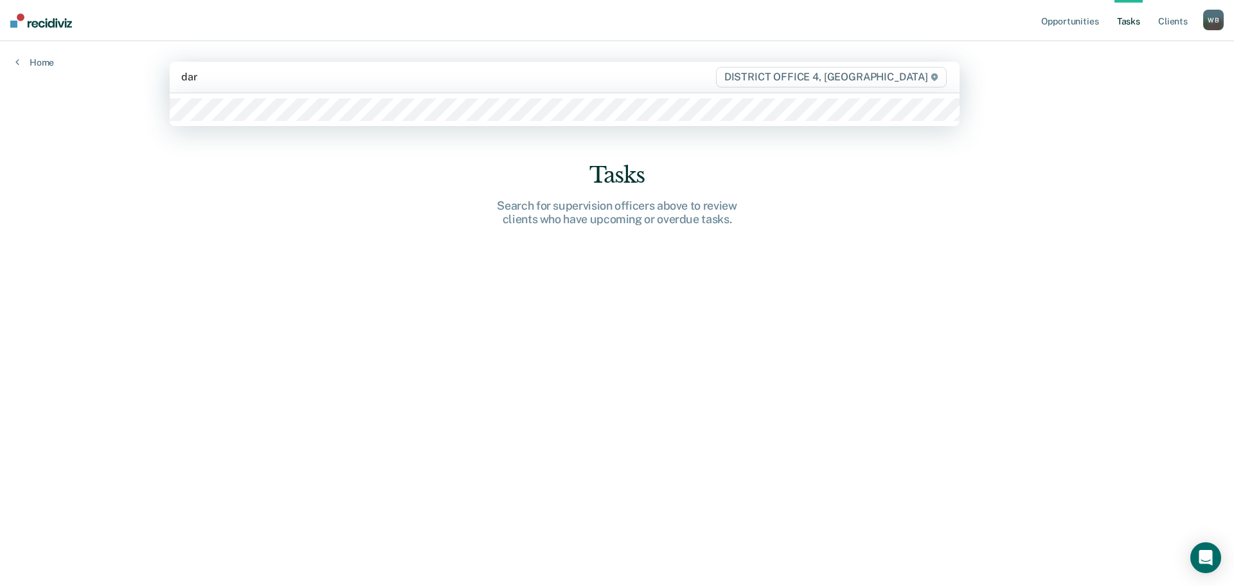
type input "dars"
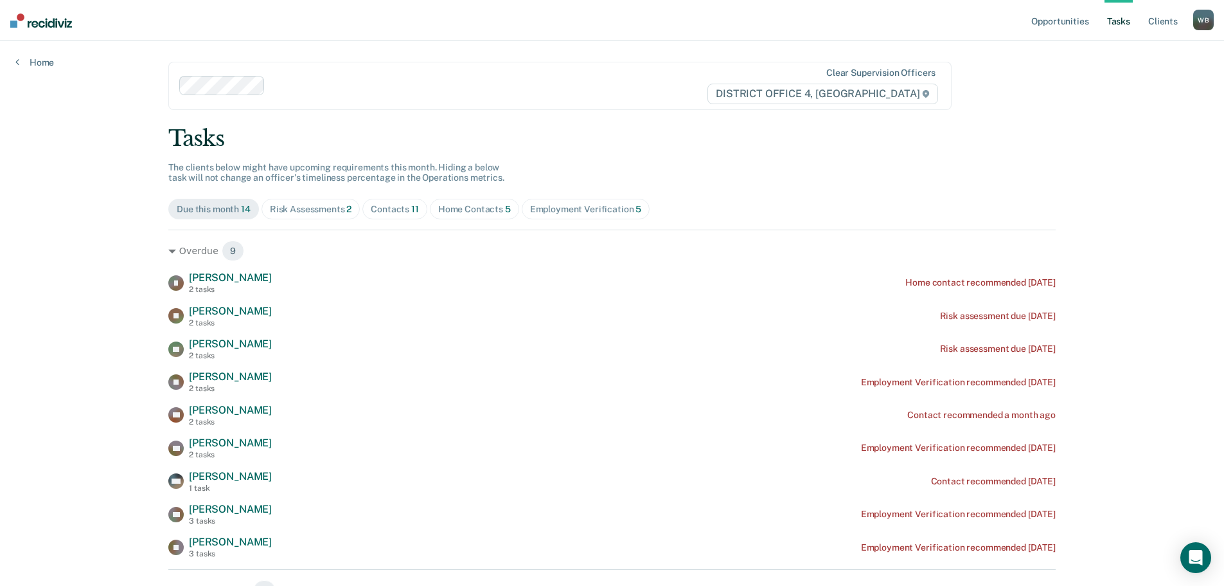
click at [483, 204] on div "Home Contacts 5" at bounding box center [474, 209] width 73 height 11
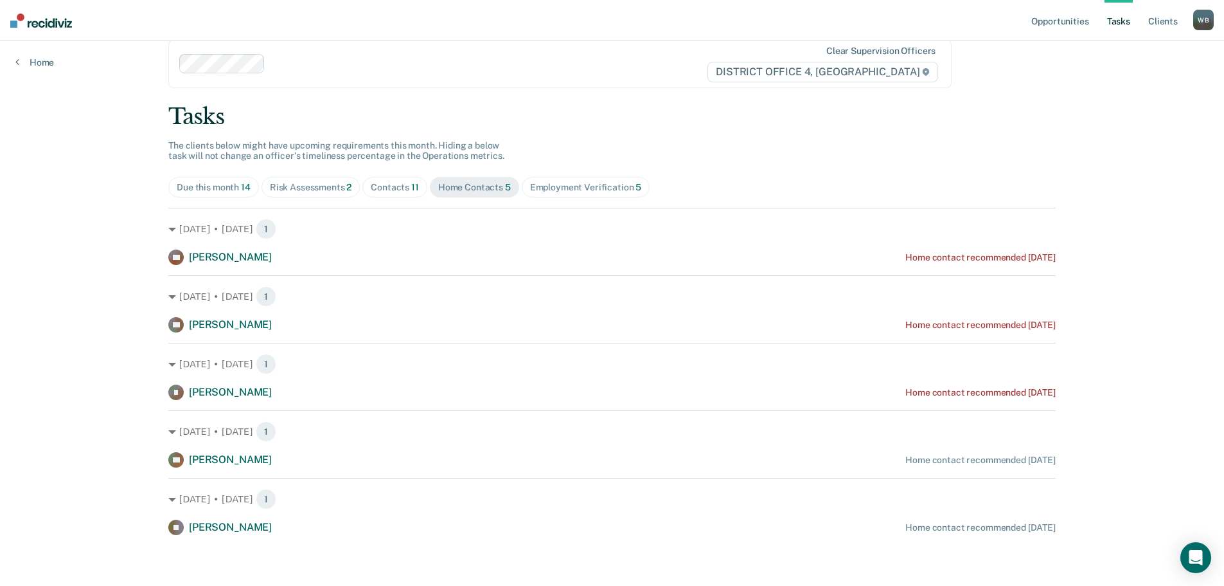
scroll to position [22, 0]
click at [373, 188] on div "Contacts 11" at bounding box center [395, 186] width 48 height 11
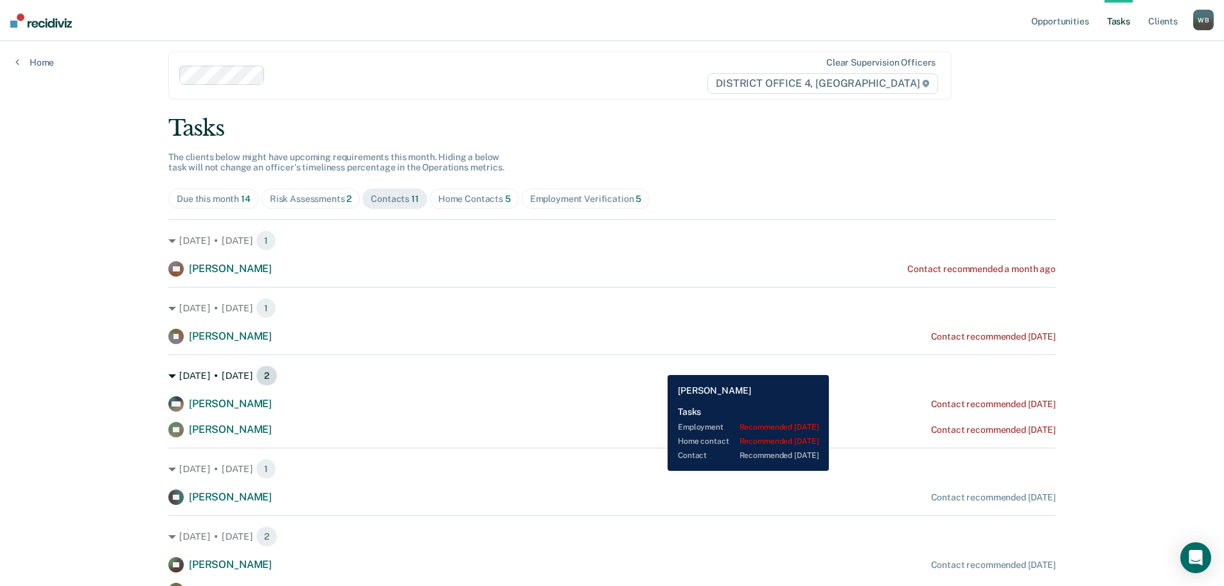
scroll to position [0, 0]
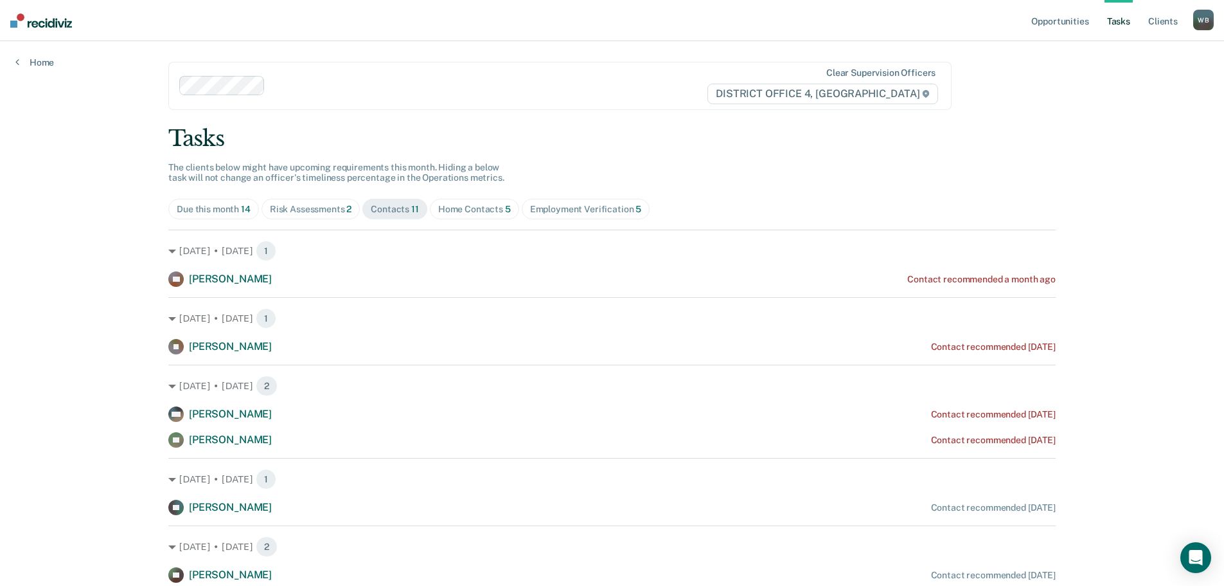
click at [456, 219] on span "Home Contacts 5" at bounding box center [474, 209] width 89 height 21
